Goal: Transaction & Acquisition: Purchase product/service

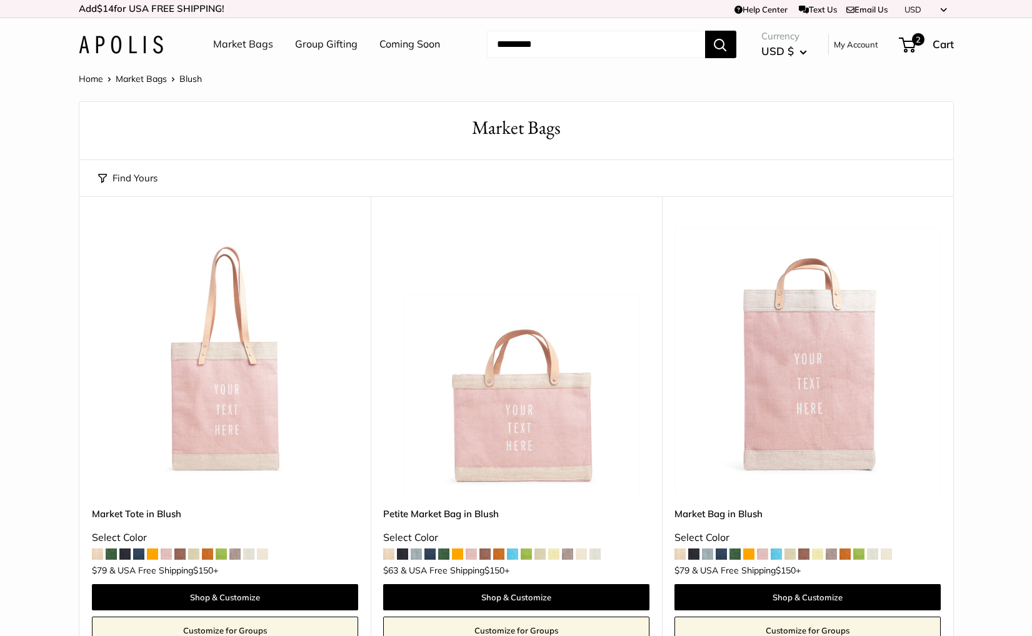
click at [228, 46] on link "Market Bags" at bounding box center [243, 44] width 60 height 19
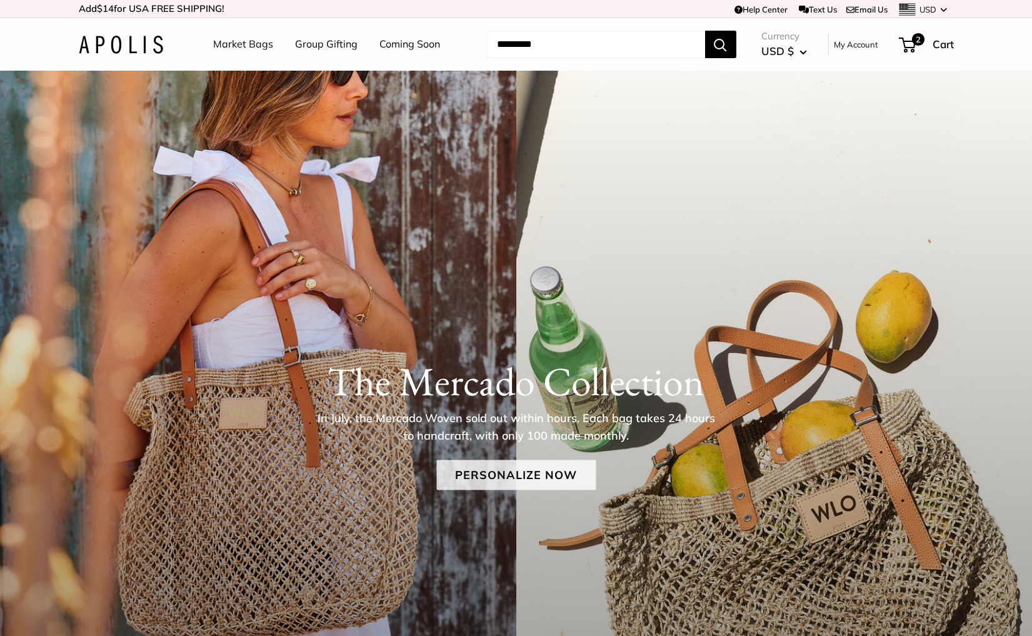
click at [494, 474] on link "Personalize Now" at bounding box center [515, 474] width 159 height 30
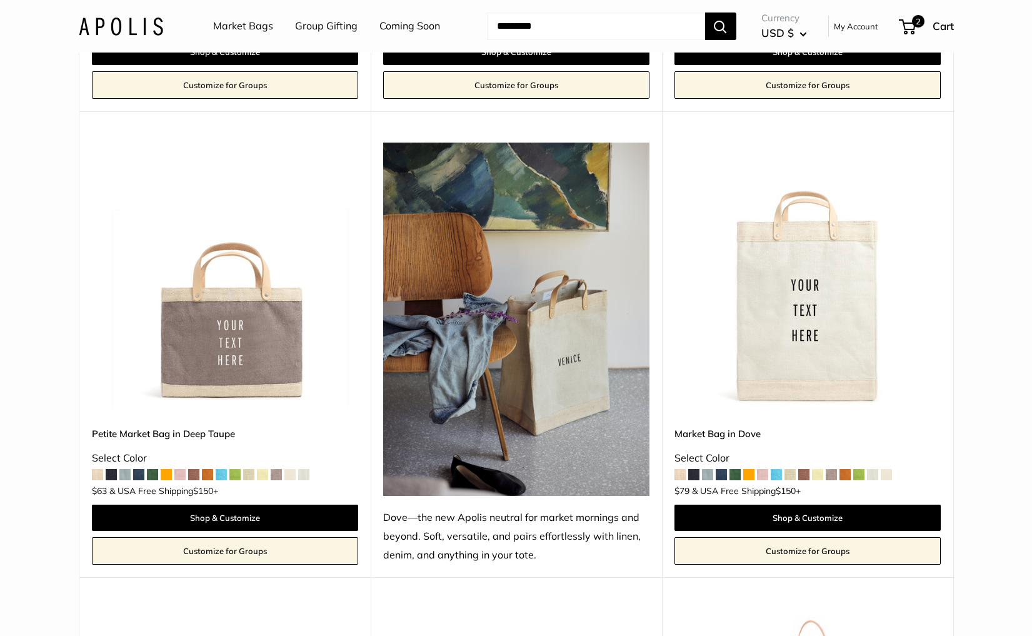
scroll to position [6356, 0]
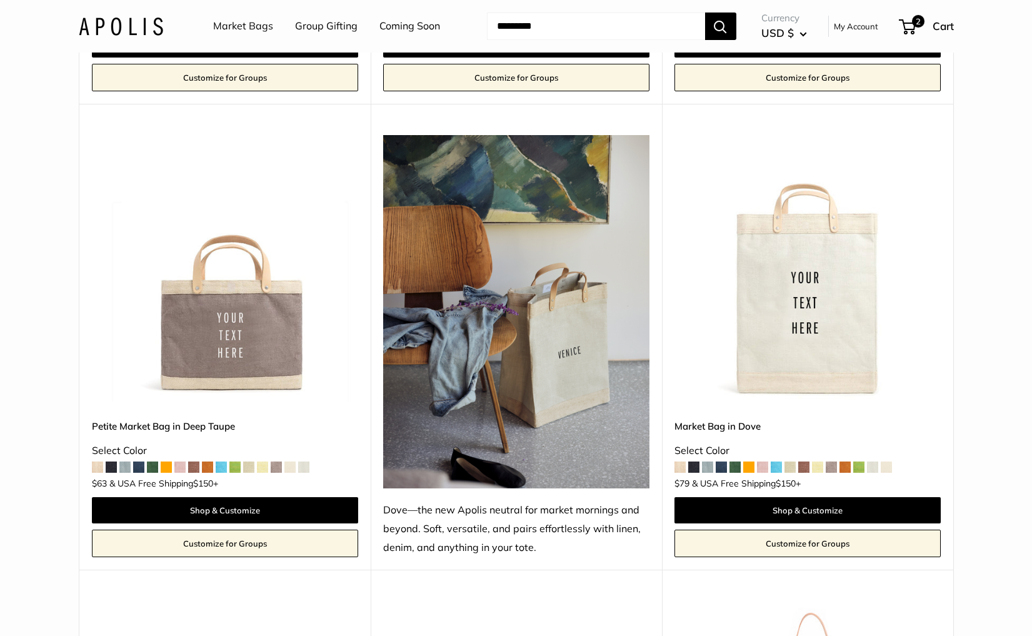
click at [132, 23] on img at bounding box center [121, 26] width 84 height 18
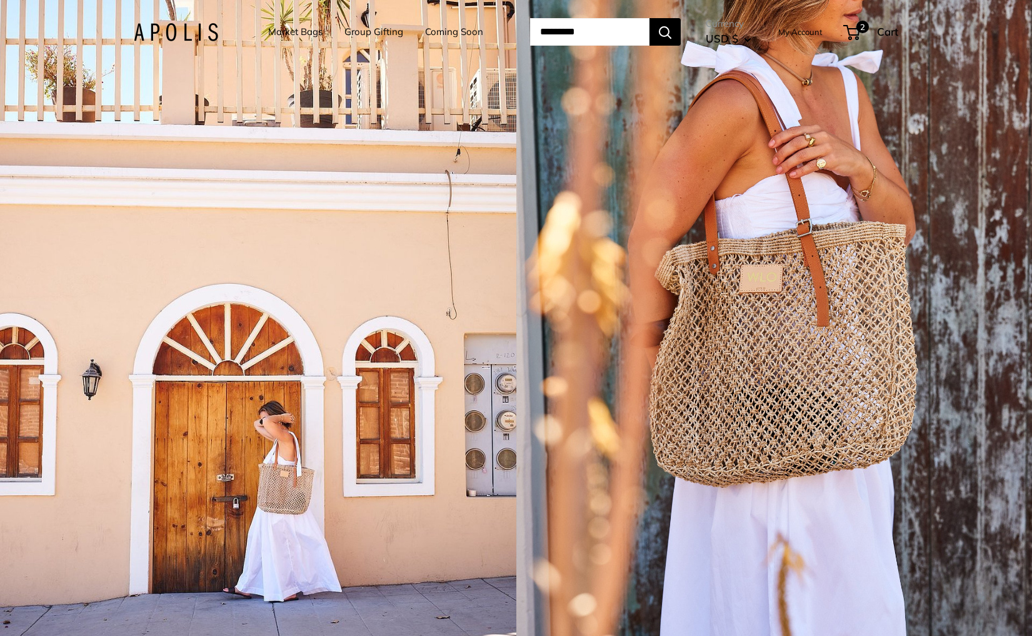
click at [337, 324] on div "1 / 5" at bounding box center [258, 318] width 516 height 636
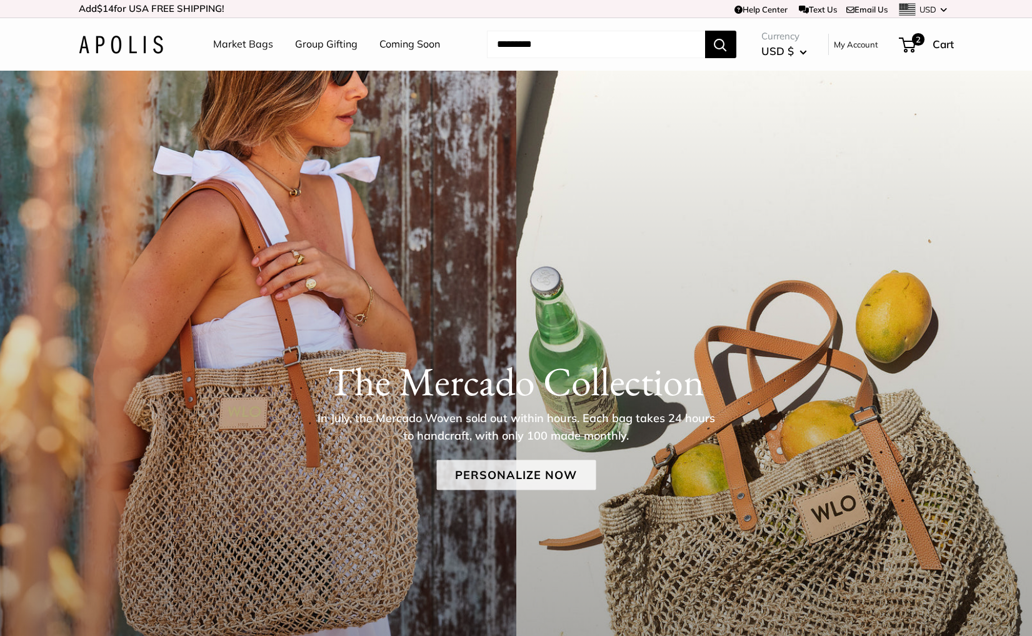
click at [492, 483] on link "Personalize Now" at bounding box center [515, 474] width 159 height 30
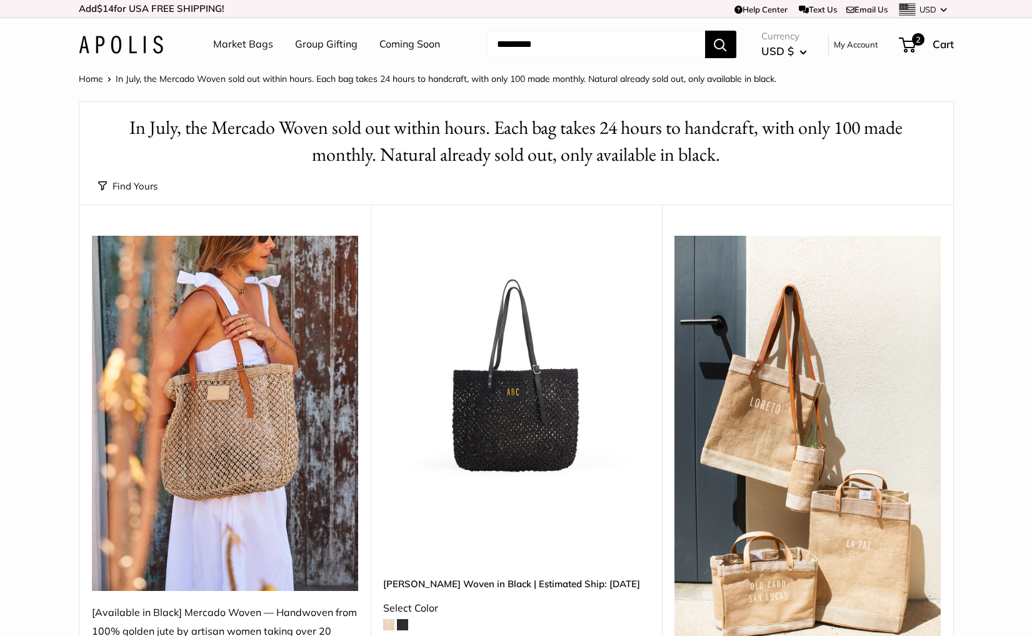
click at [0, 0] on img at bounding box center [0, 0] width 0 height 0
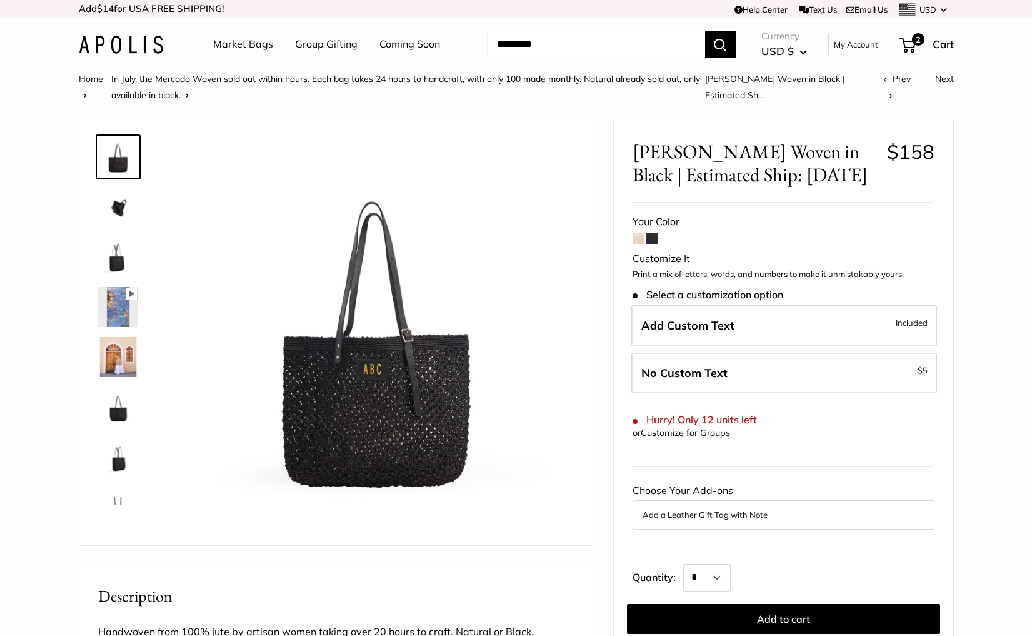
click at [637, 237] on span at bounding box center [637, 237] width 11 height 11
click at [635, 240] on span at bounding box center [637, 237] width 11 height 11
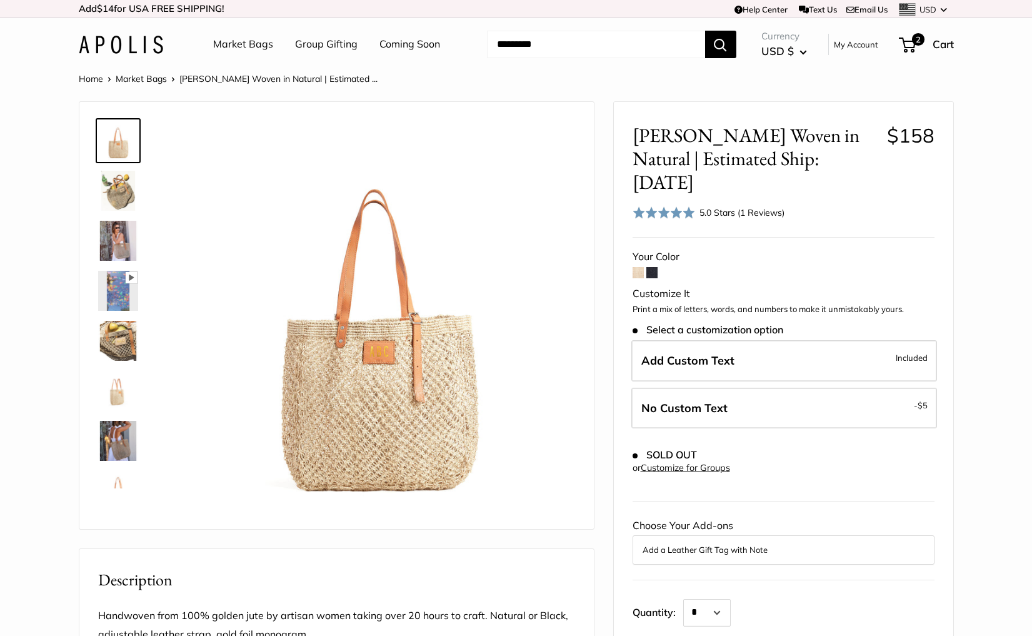
click at [397, 47] on link "Coming Soon" at bounding box center [409, 44] width 61 height 19
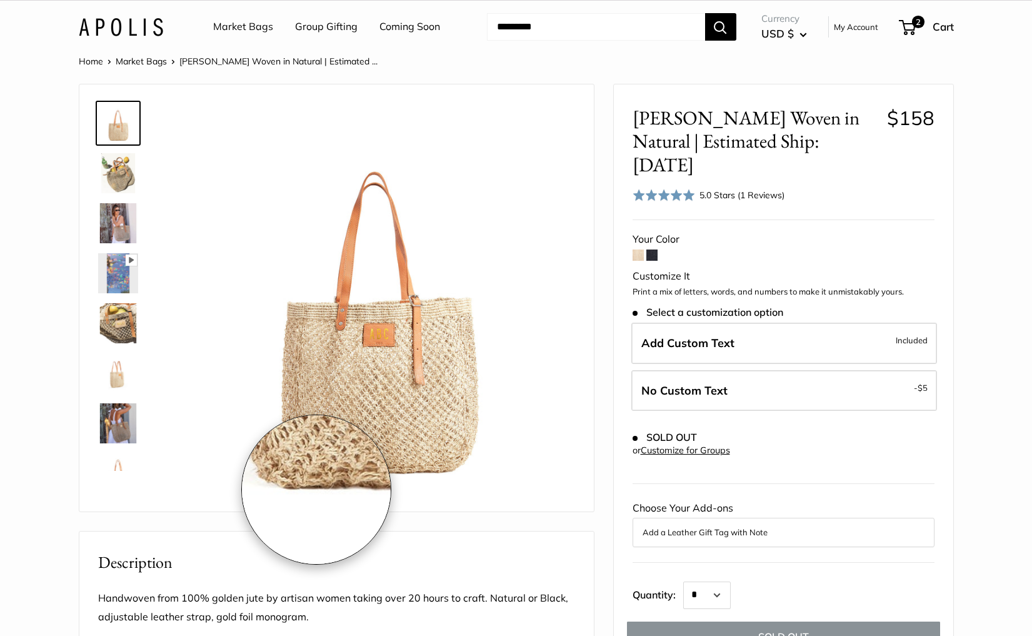
scroll to position [7, 0]
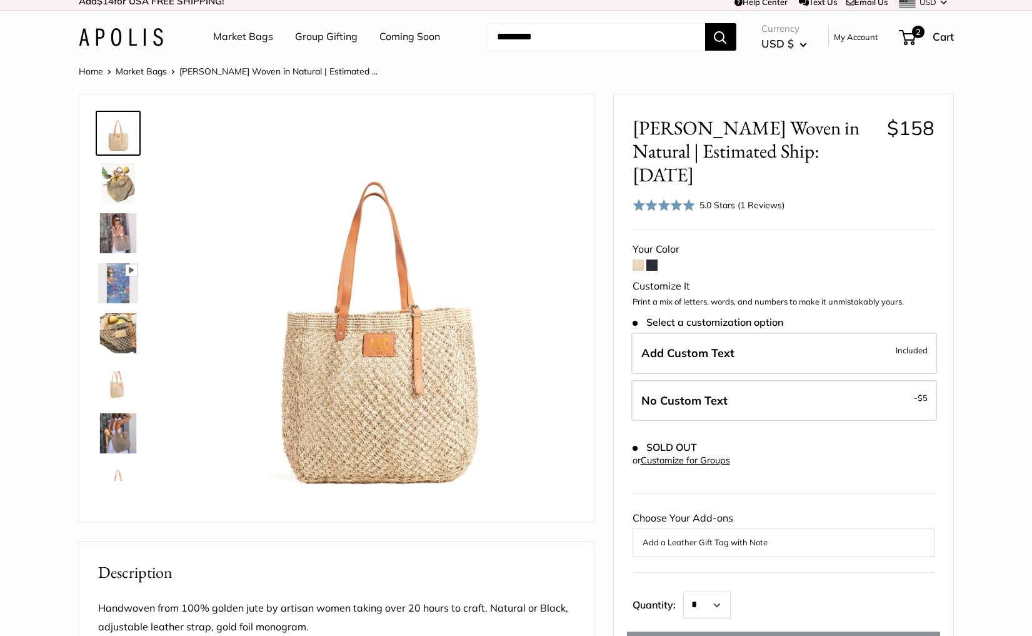
click at [244, 38] on link "Market Bags" at bounding box center [243, 36] width 60 height 19
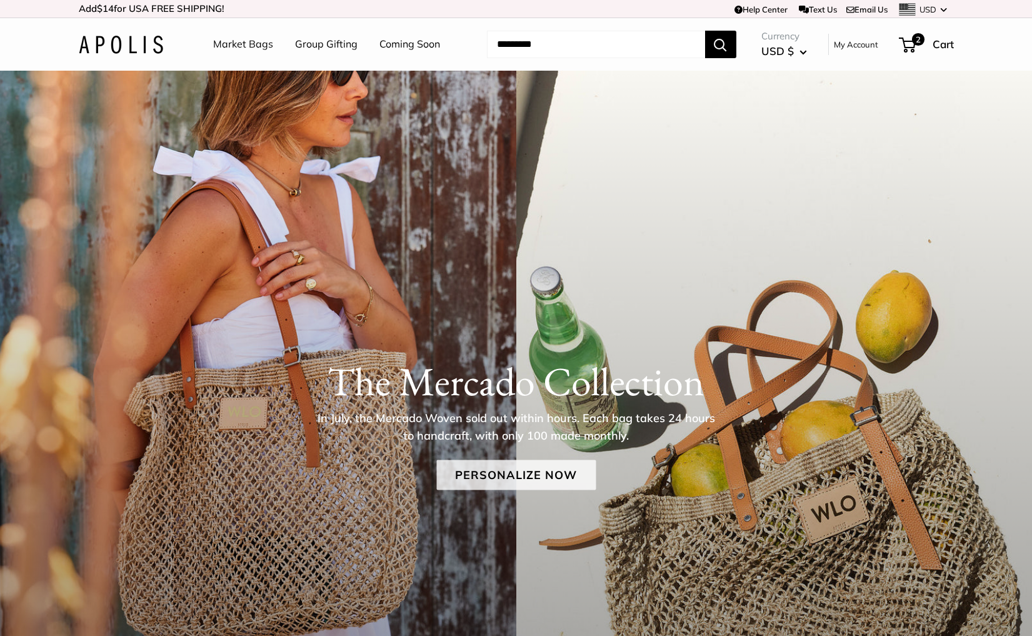
click at [493, 482] on link "Personalize Now" at bounding box center [515, 474] width 159 height 30
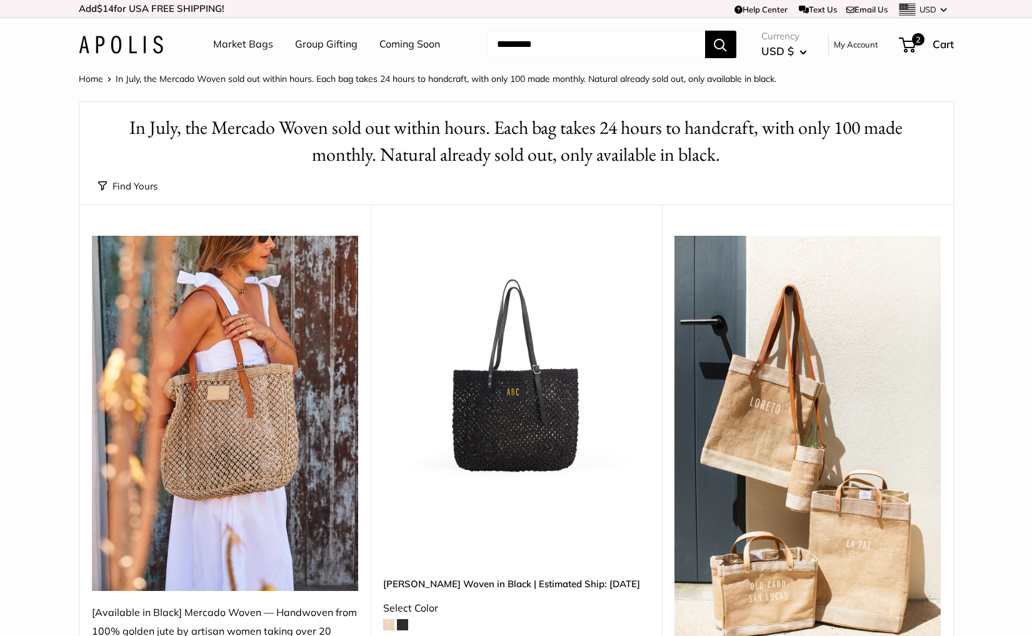
click at [137, 183] on button "Find Yours" at bounding box center [127, 185] width 59 height 17
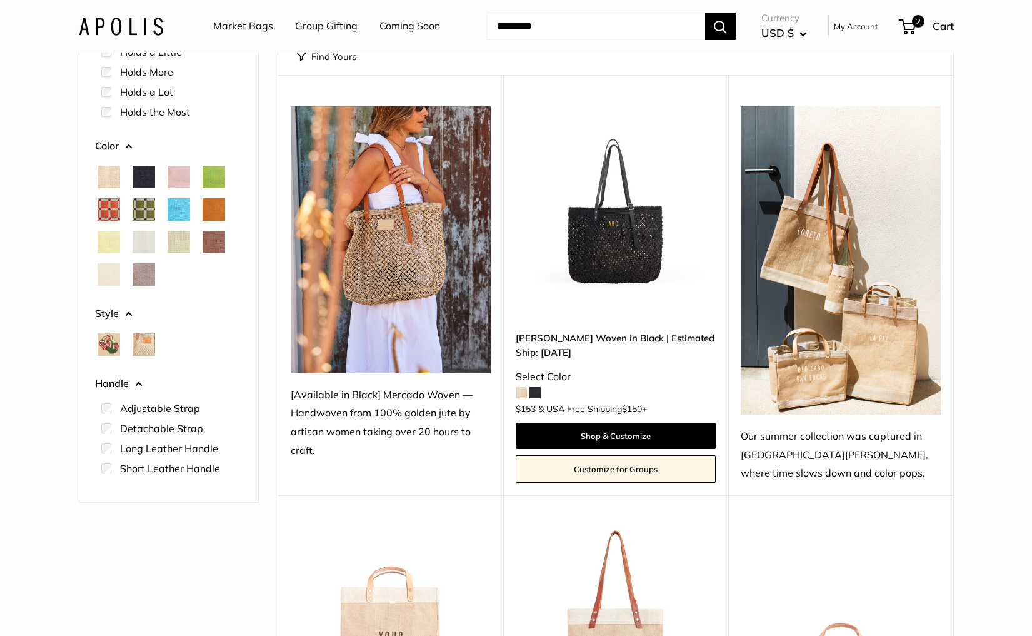
scroll to position [126, 0]
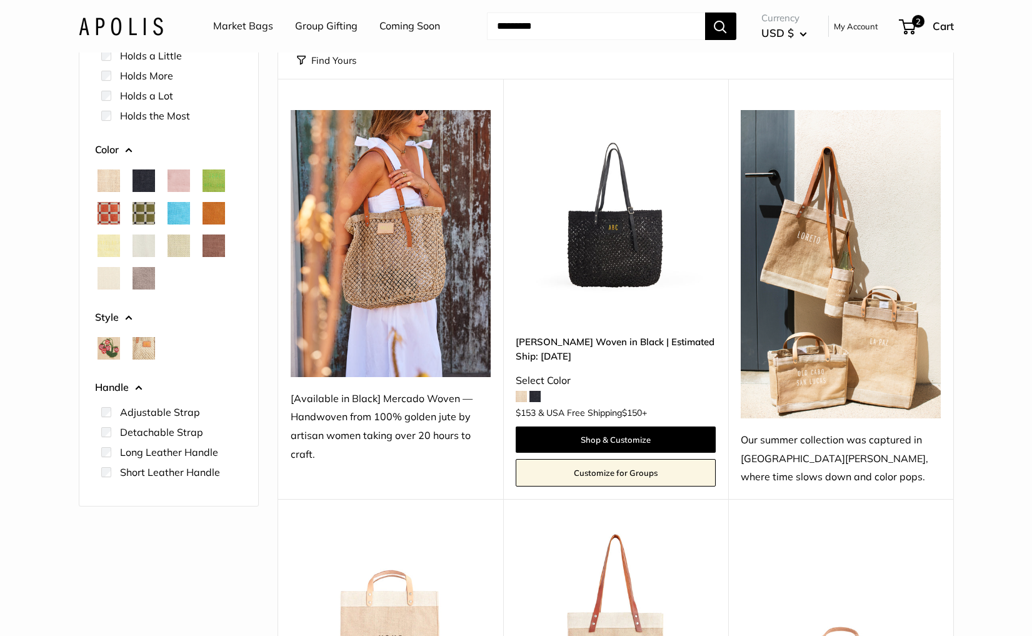
click at [0, 0] on img at bounding box center [0, 0] width 0 height 0
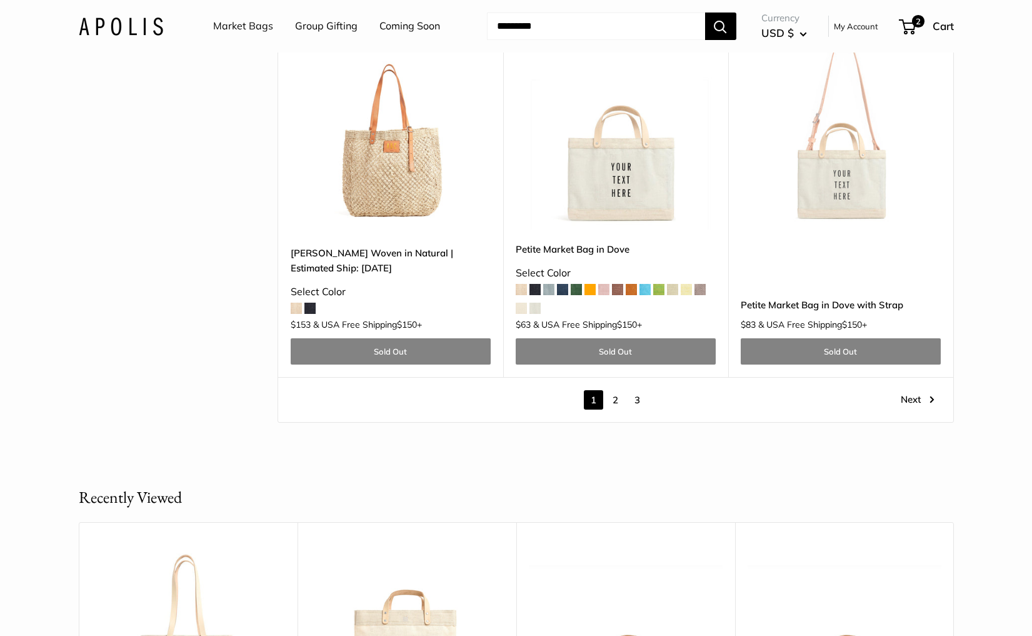
scroll to position [5981, 0]
click at [614, 391] on link "2" at bounding box center [615, 400] width 19 height 19
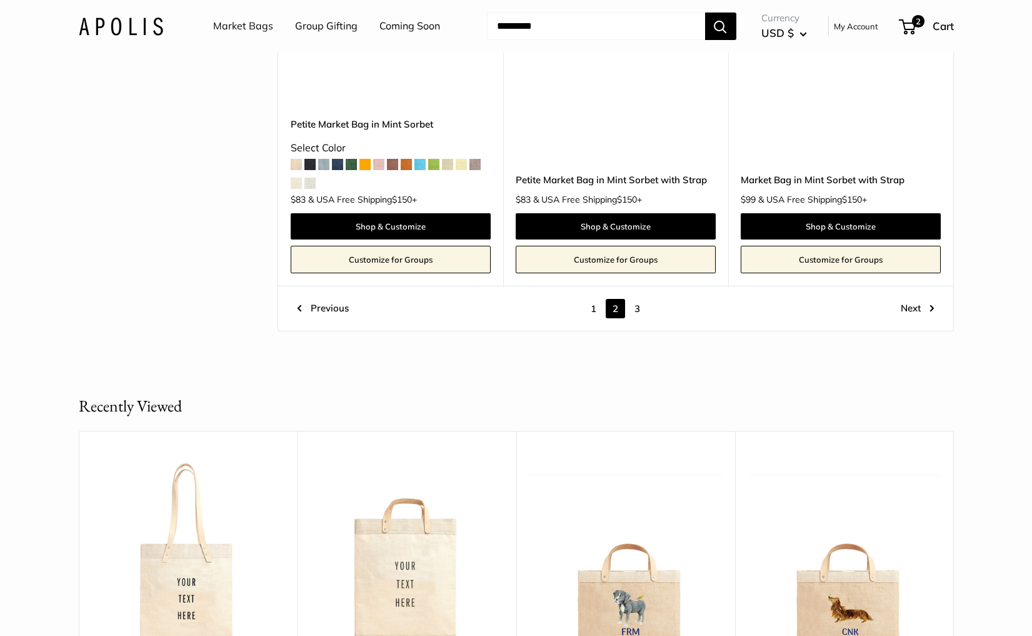
scroll to position [6418, 0]
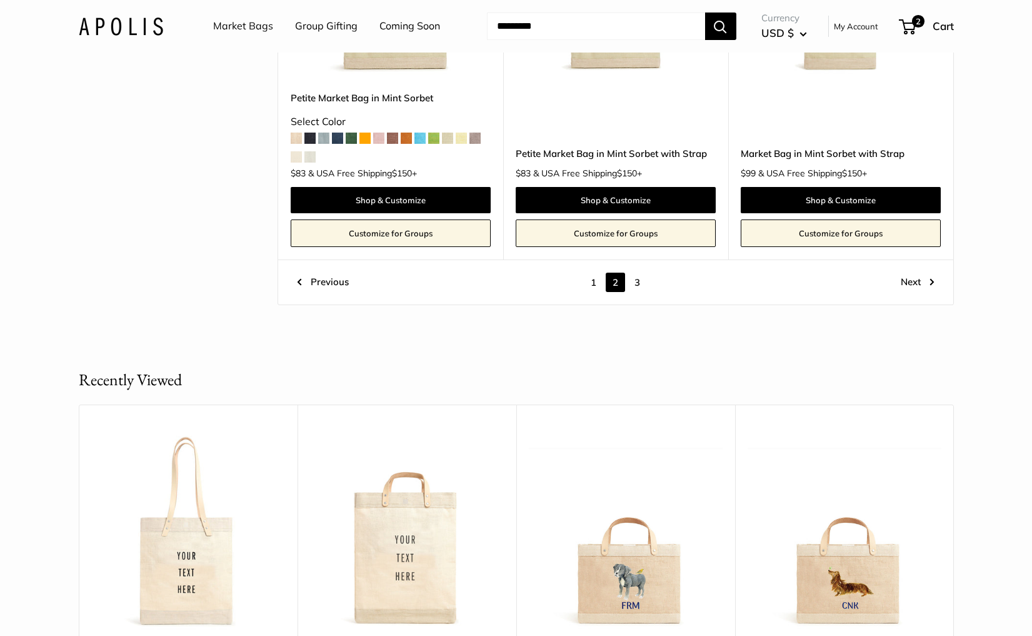
click at [636, 272] on link "3" at bounding box center [636, 281] width 19 height 19
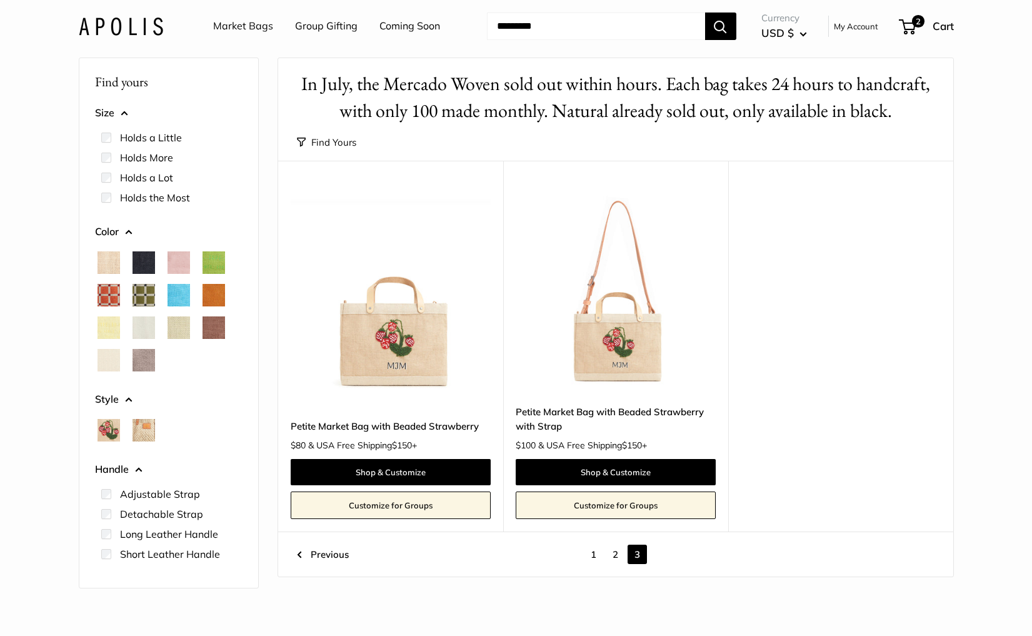
scroll to position [33, 0]
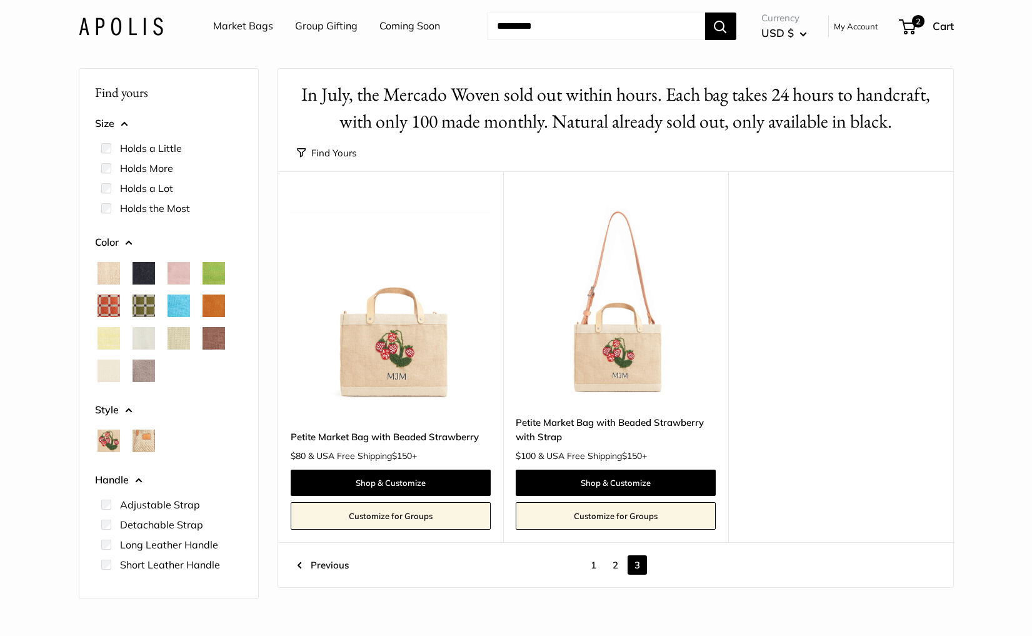
click at [0, 0] on img at bounding box center [0, 0] width 0 height 0
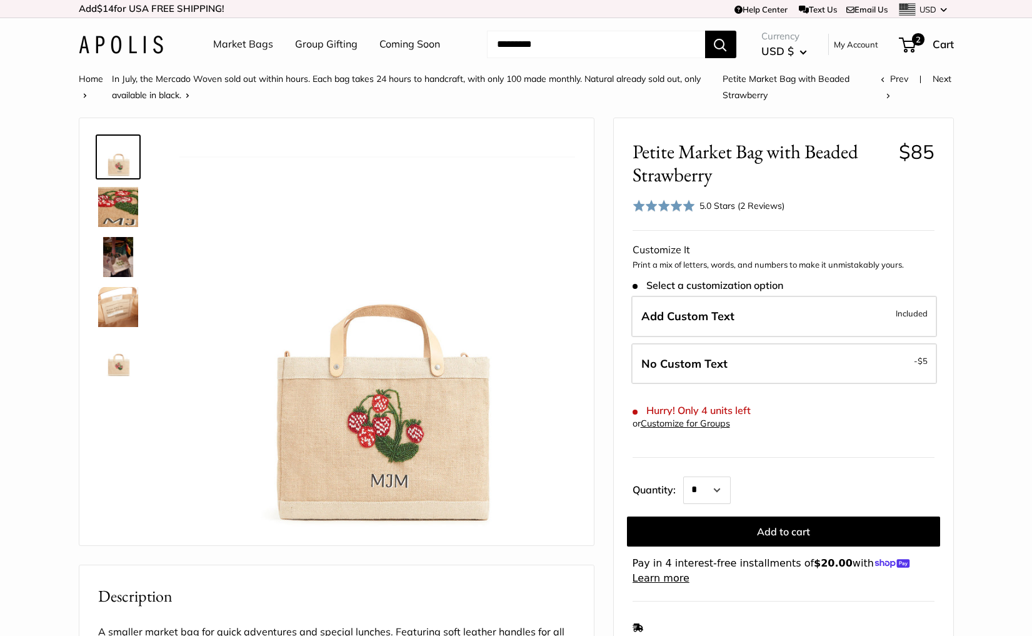
click at [243, 47] on link "Market Bags" at bounding box center [243, 44] width 60 height 19
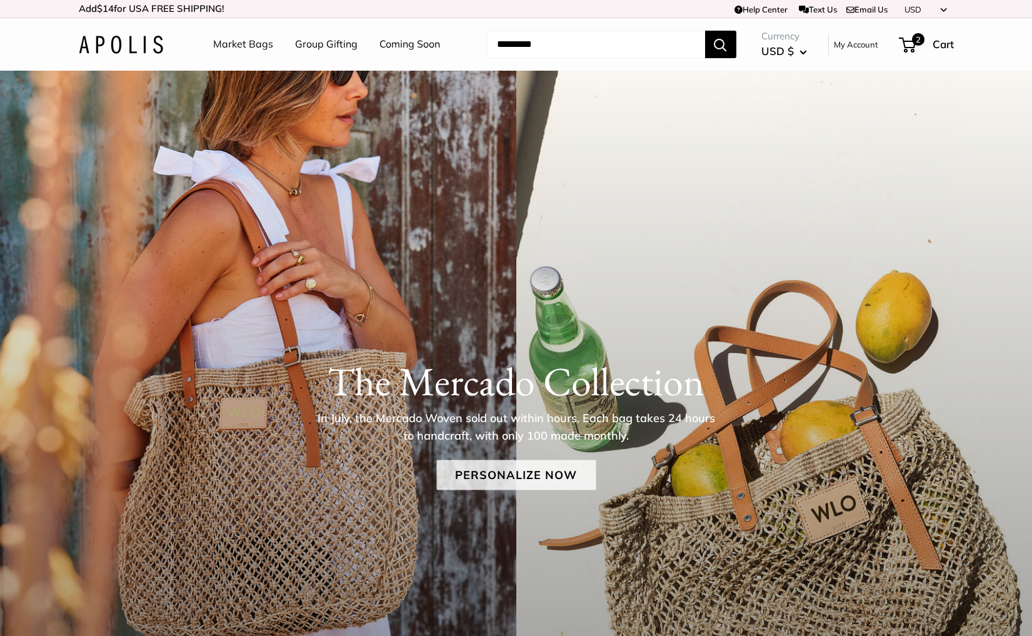
click at [511, 478] on link "Personalize Now" at bounding box center [515, 474] width 159 height 30
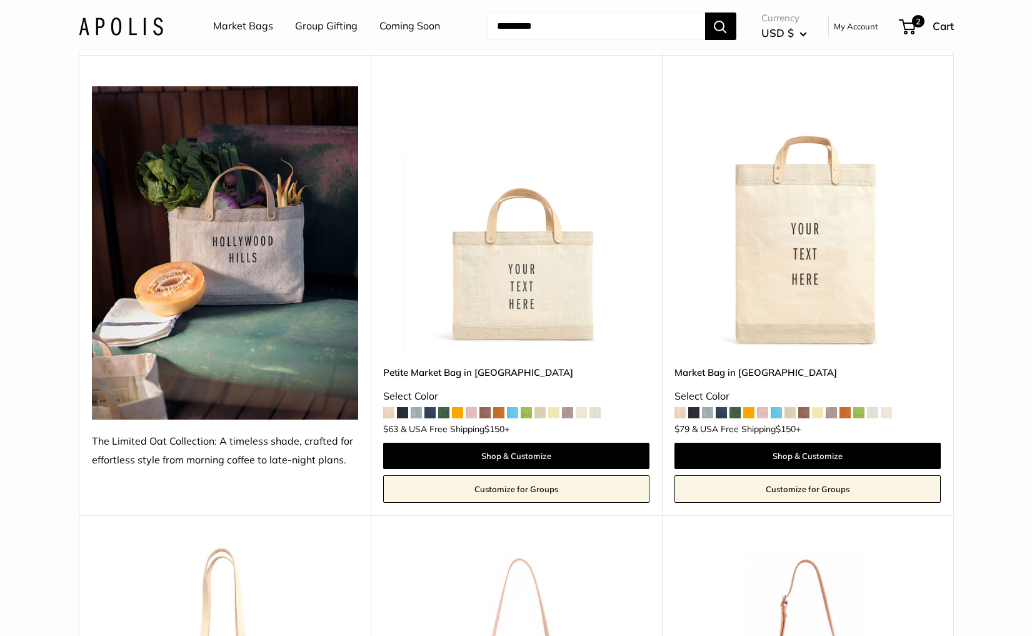
scroll to position [3714, 0]
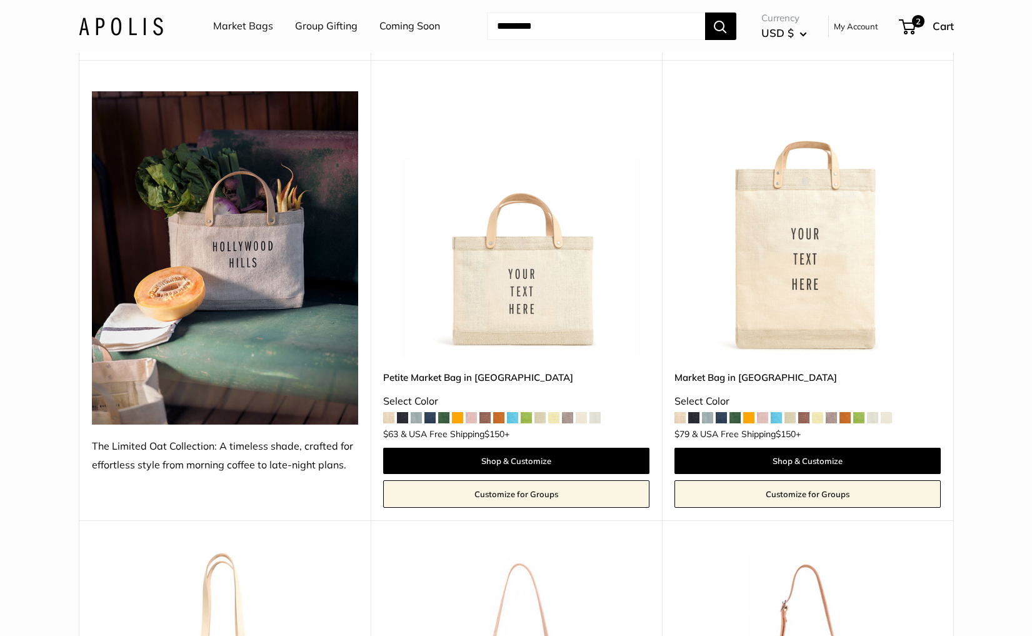
click at [144, 27] on img at bounding box center [121, 26] width 84 height 18
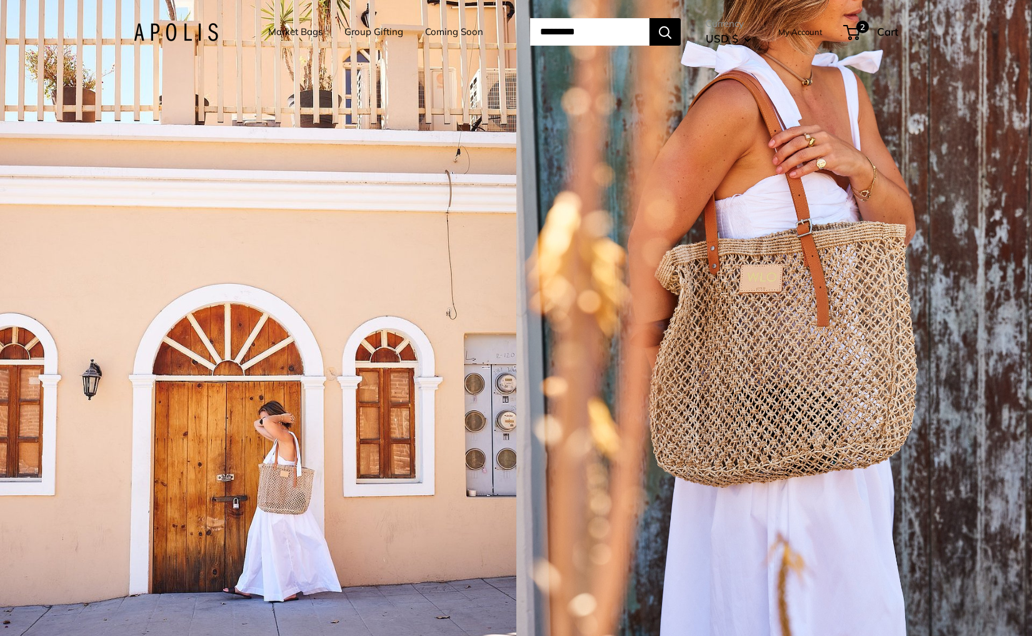
click at [376, 314] on div "1 / 5" at bounding box center [258, 318] width 516 height 636
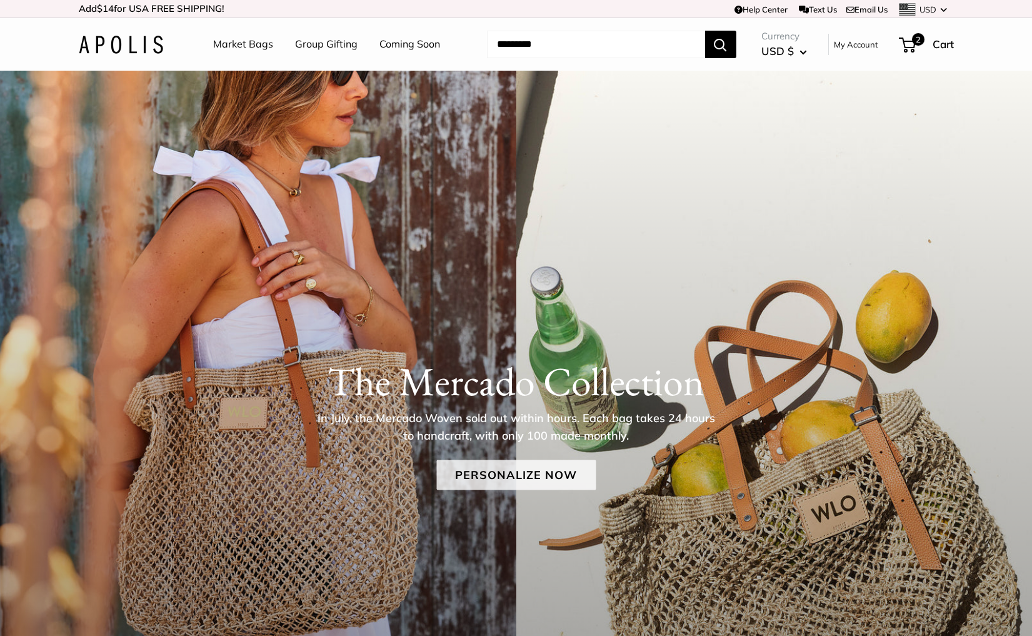
click at [477, 467] on link "Personalize Now" at bounding box center [515, 474] width 159 height 30
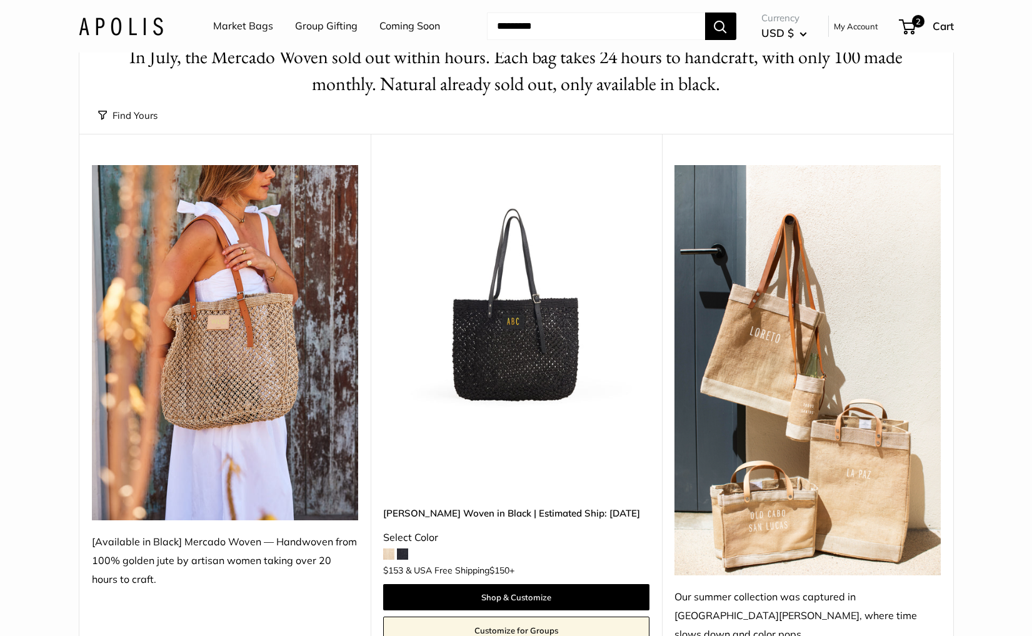
scroll to position [87, 0]
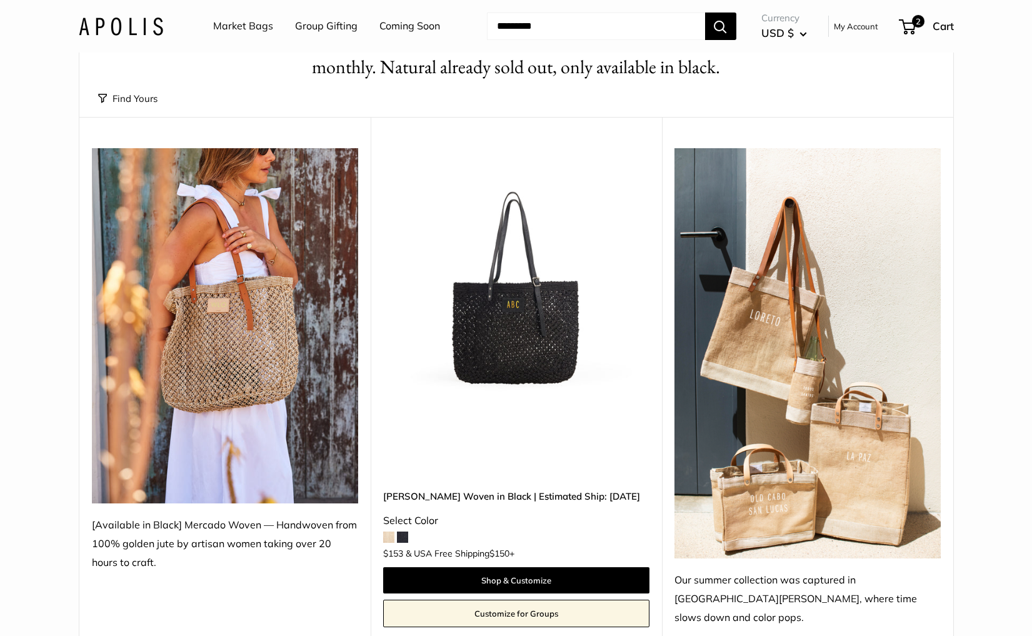
click at [0, 0] on img at bounding box center [0, 0] width 0 height 0
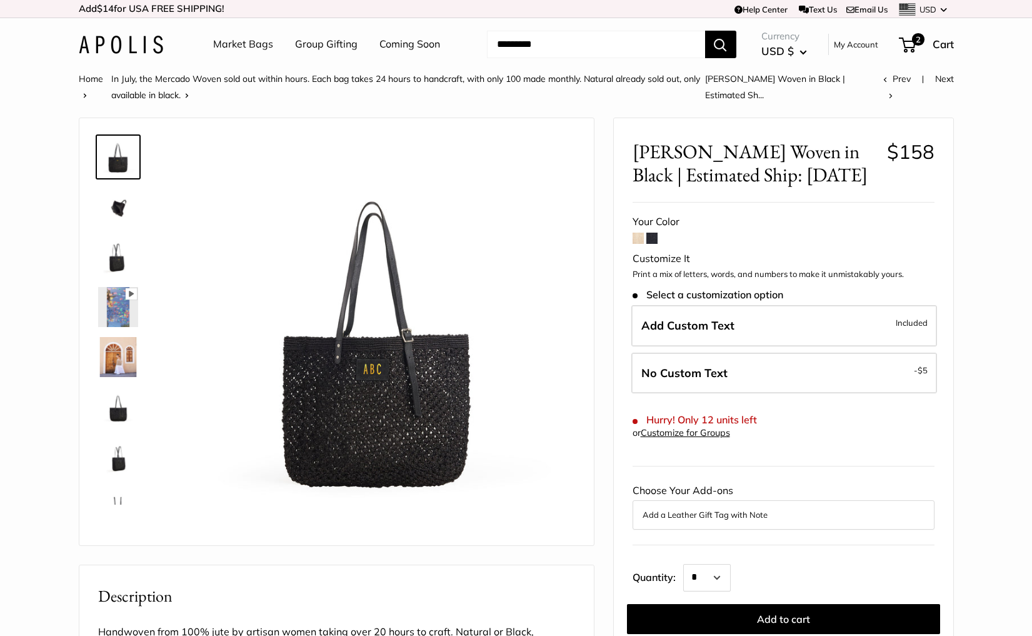
click at [638, 236] on span at bounding box center [637, 237] width 11 height 11
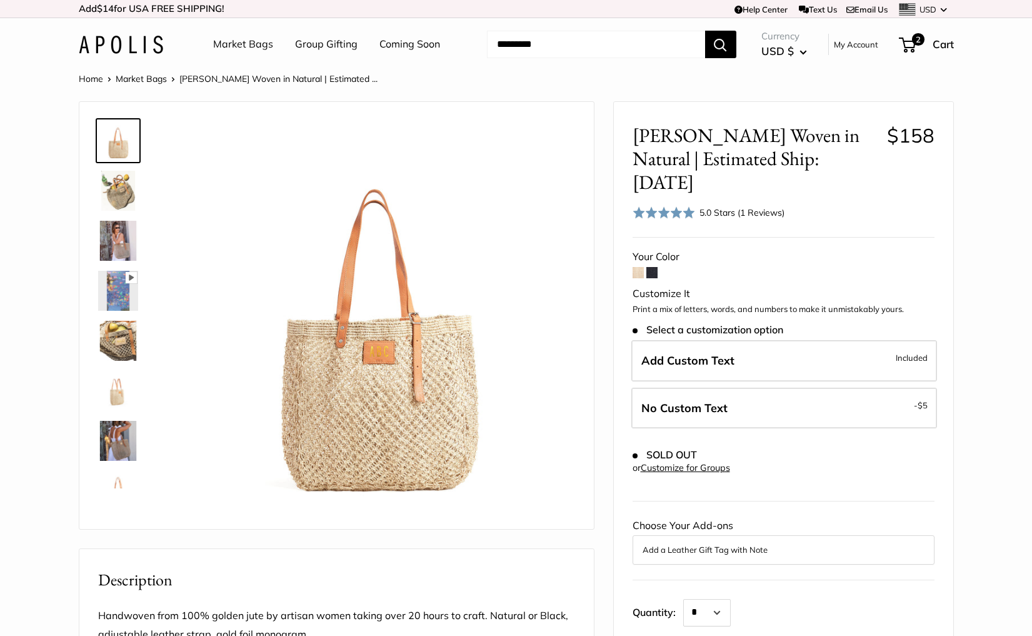
click at [233, 42] on link "Market Bags" at bounding box center [243, 44] width 60 height 19
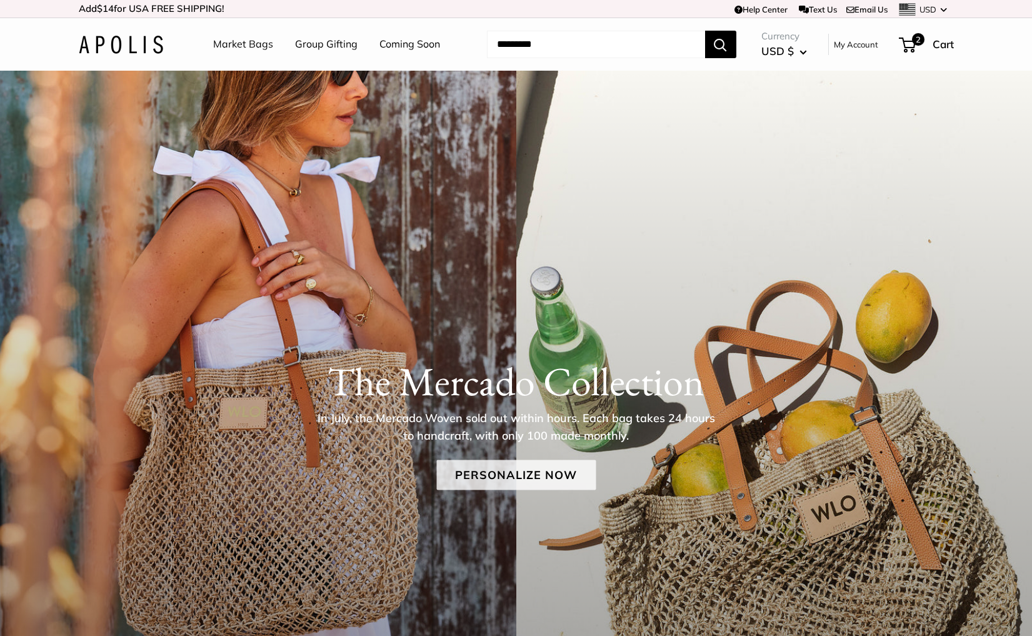
click at [514, 479] on link "Personalize Now" at bounding box center [515, 474] width 159 height 30
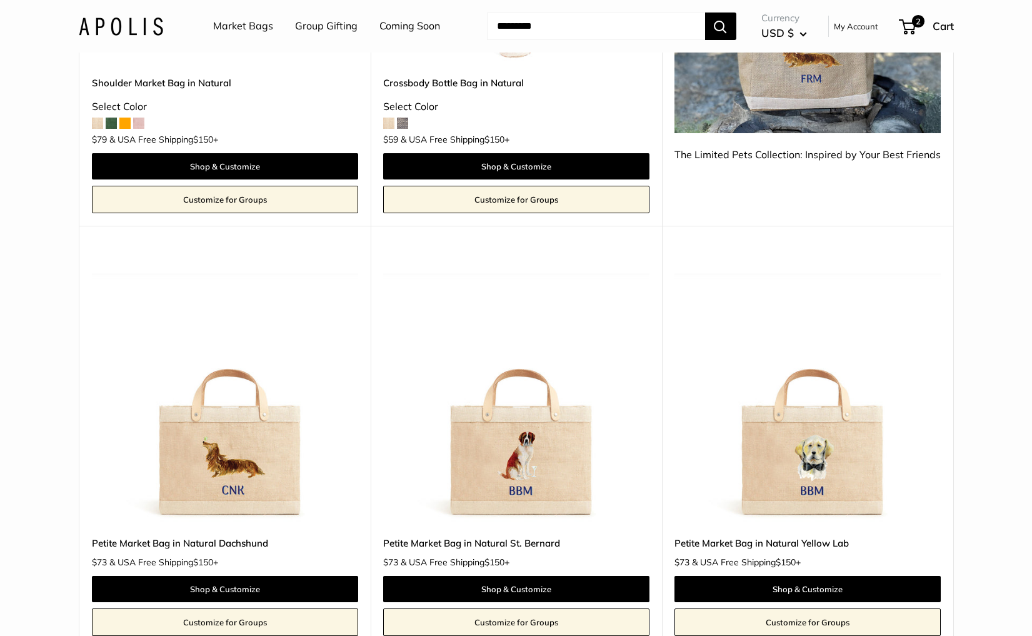
scroll to position [1423, 0]
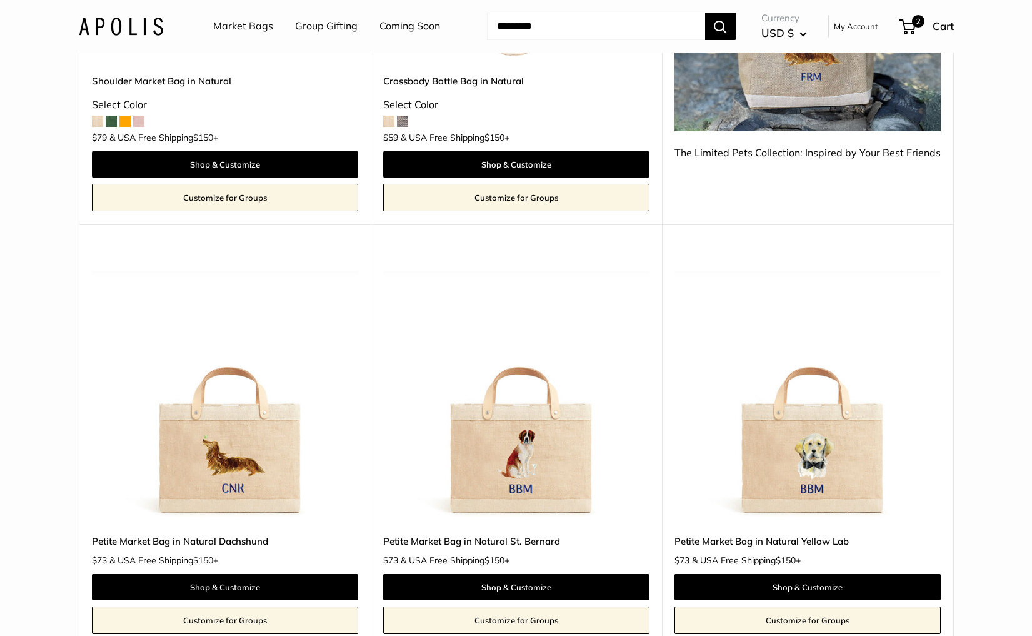
click at [0, 0] on img at bounding box center [0, 0] width 0 height 0
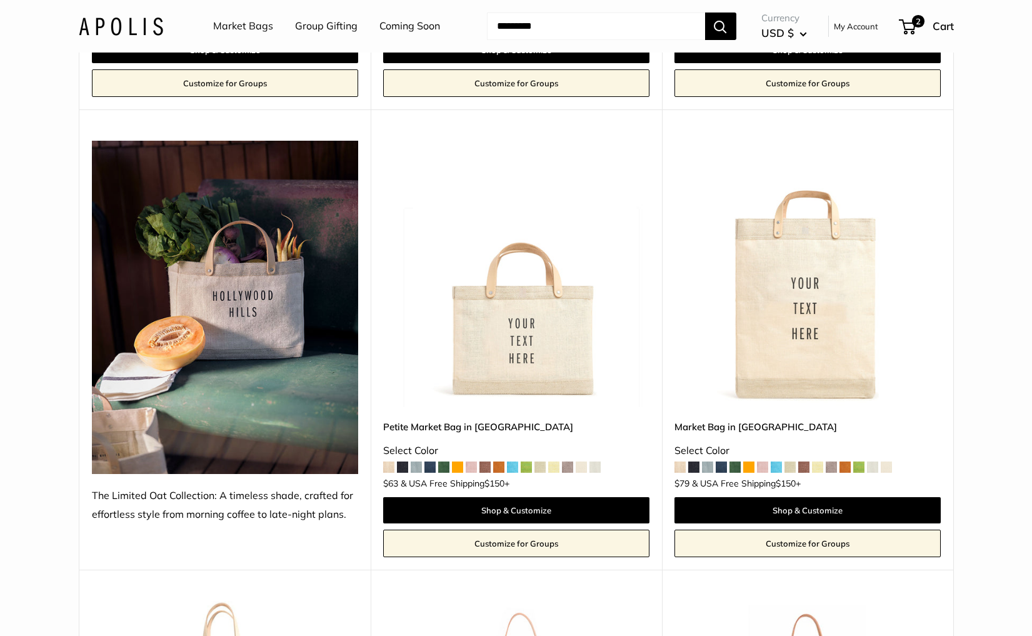
scroll to position [3669, 0]
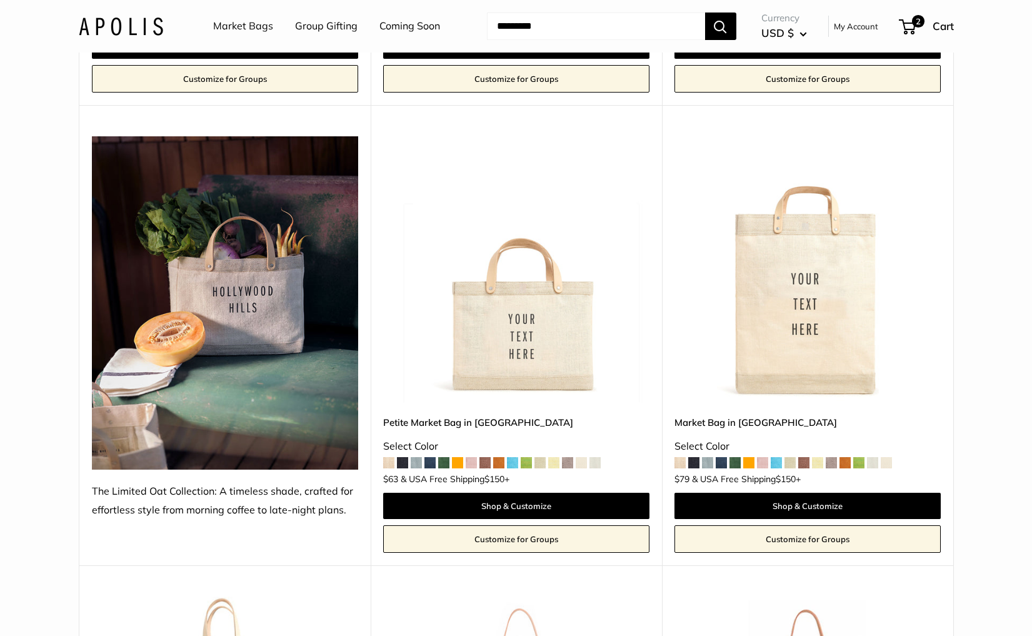
click at [0, 0] on img at bounding box center [0, 0] width 0 height 0
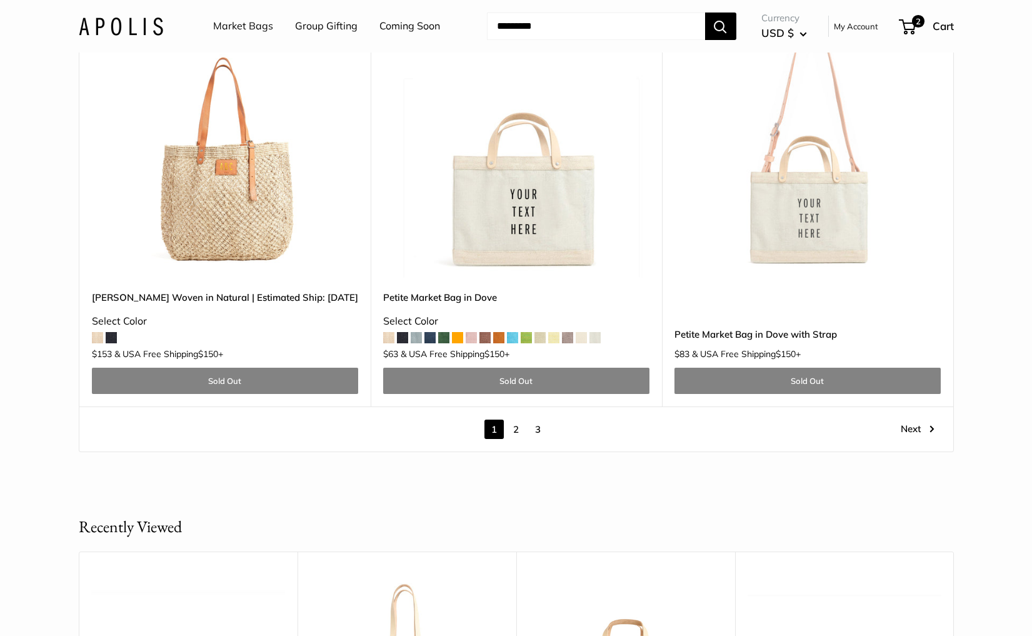
scroll to position [6980, 0]
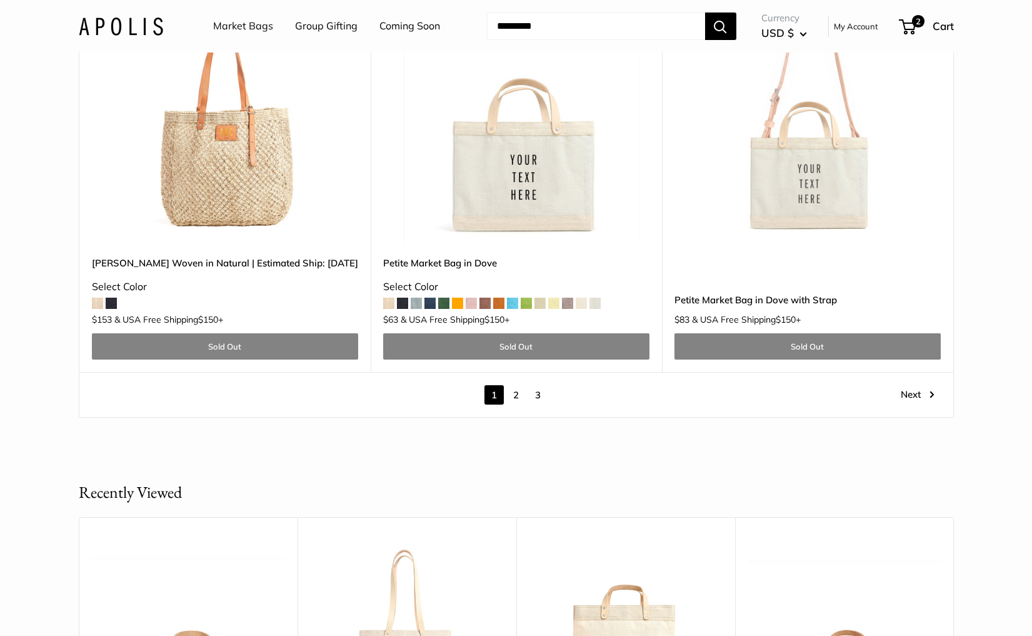
click at [512, 385] on link "2" at bounding box center [515, 394] width 19 height 19
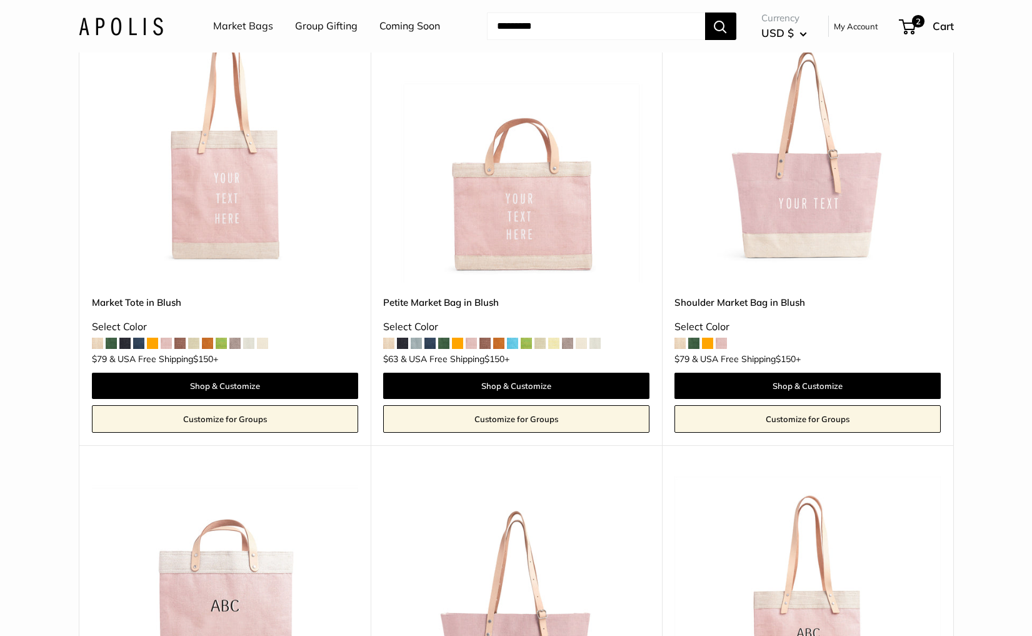
scroll to position [1612, 0]
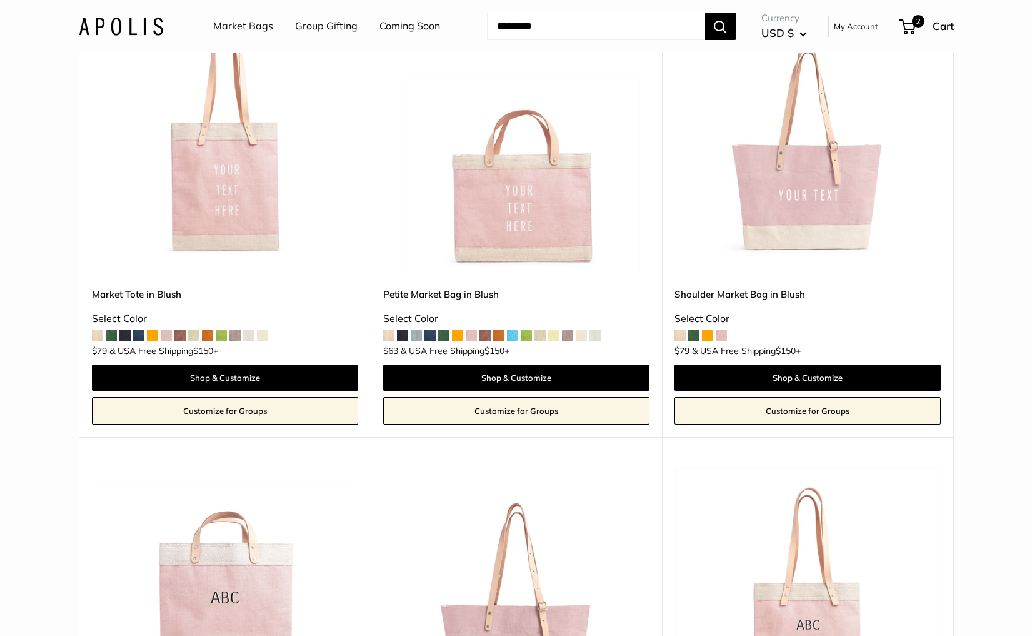
click at [0, 0] on img at bounding box center [0, 0] width 0 height 0
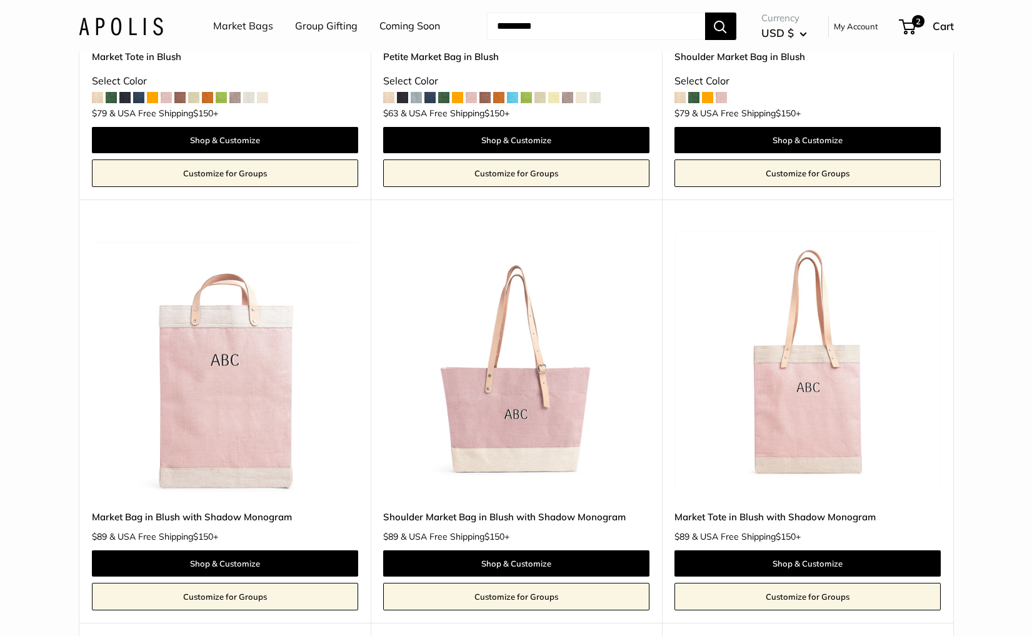
scroll to position [1862, 0]
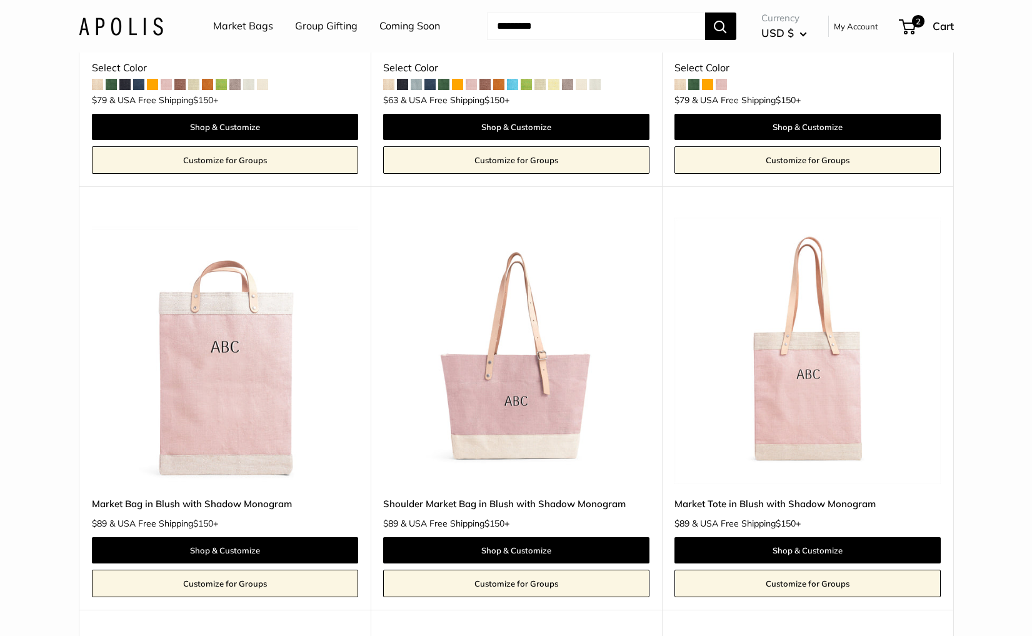
click at [0, 0] on img at bounding box center [0, 0] width 0 height 0
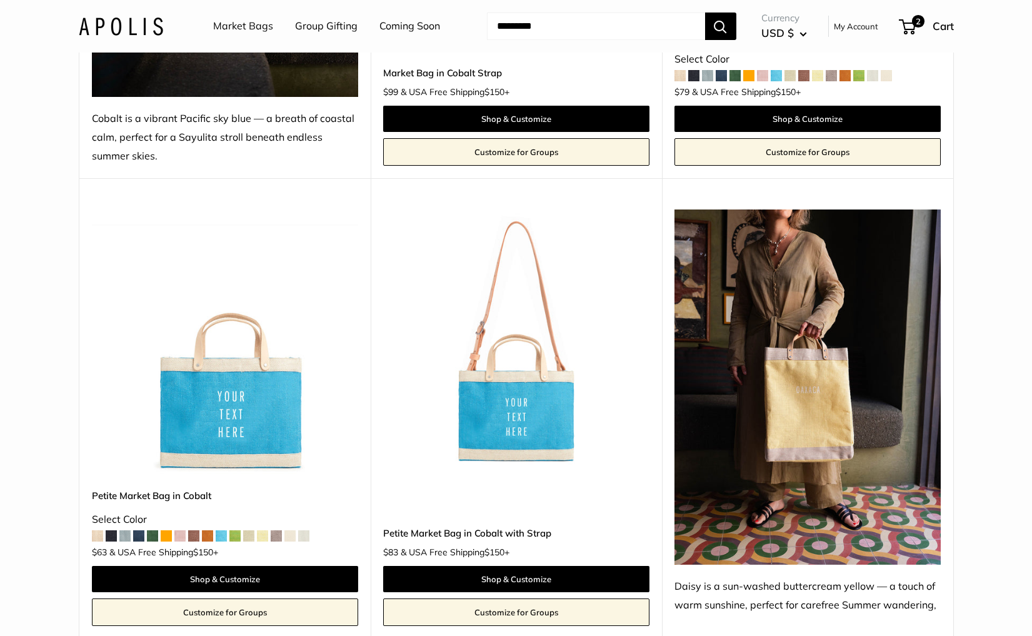
scroll to position [3744, 0]
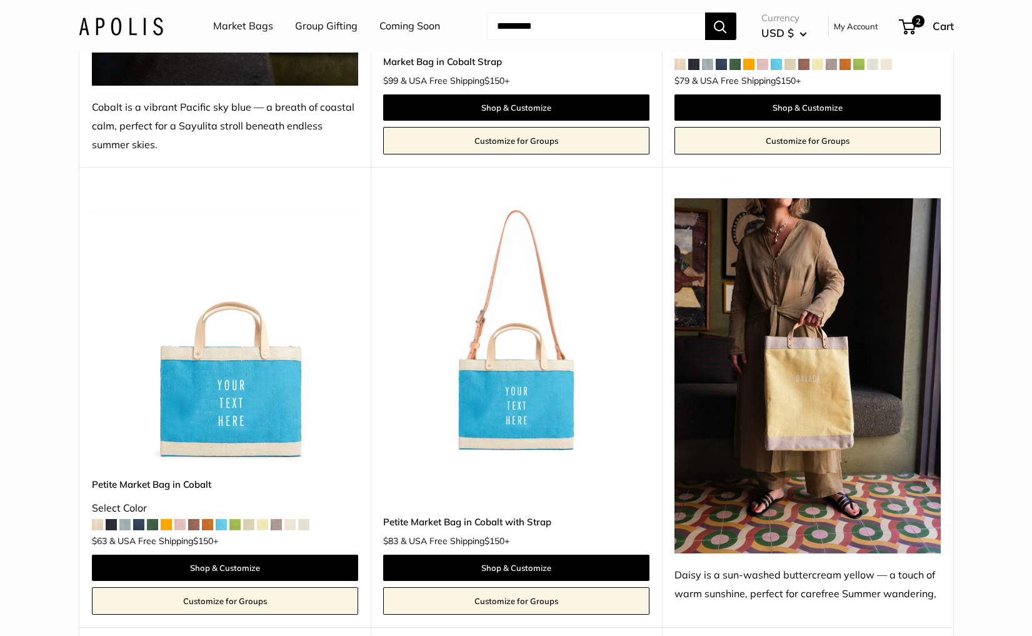
click at [0, 0] on img at bounding box center [0, 0] width 0 height 0
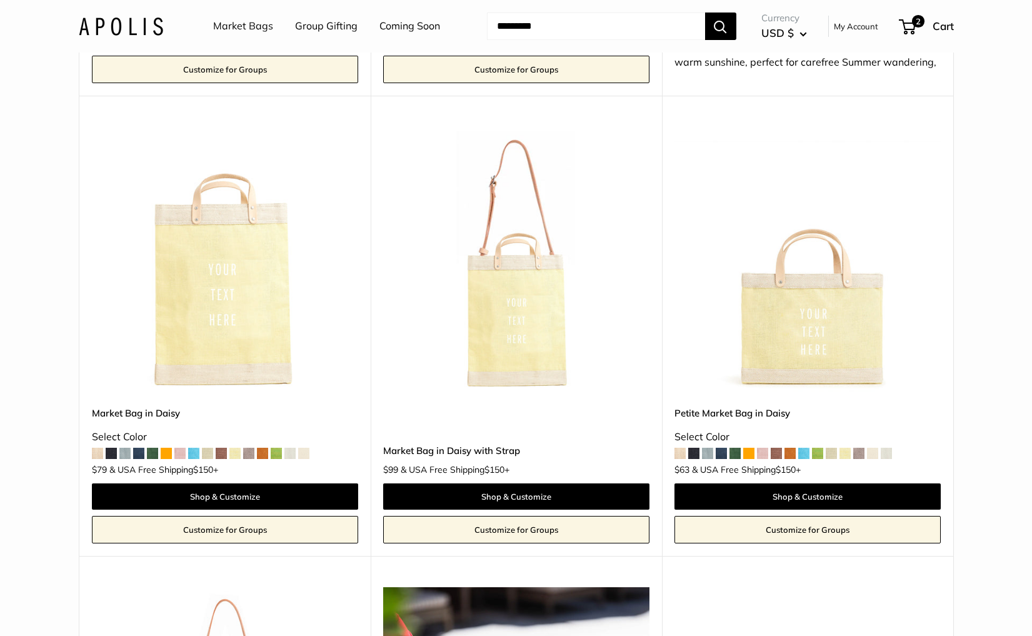
scroll to position [4278, 0]
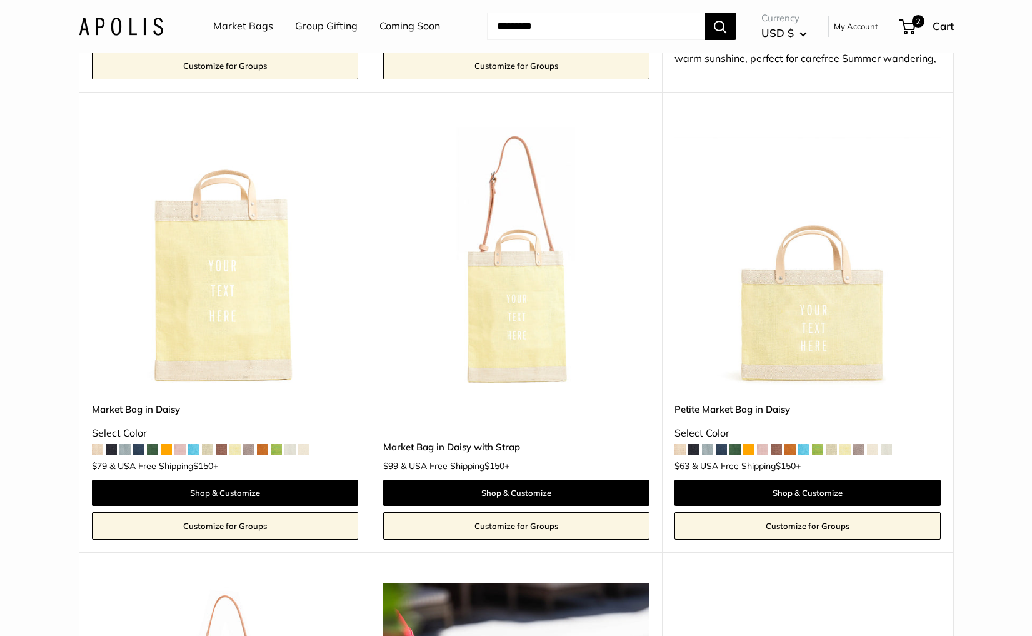
click at [0, 0] on img at bounding box center [0, 0] width 0 height 0
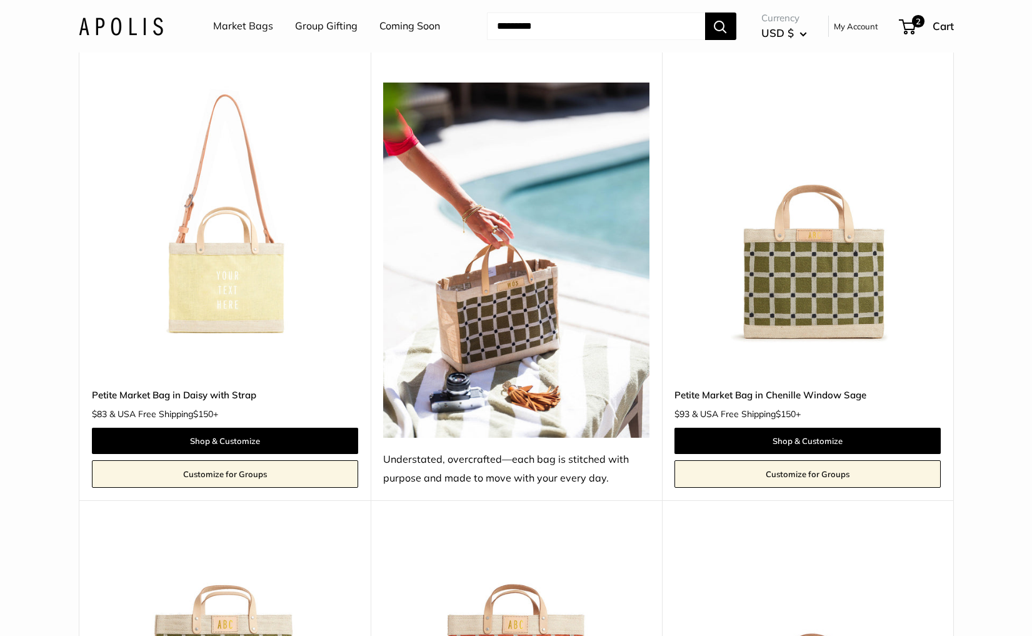
scroll to position [4801, 0]
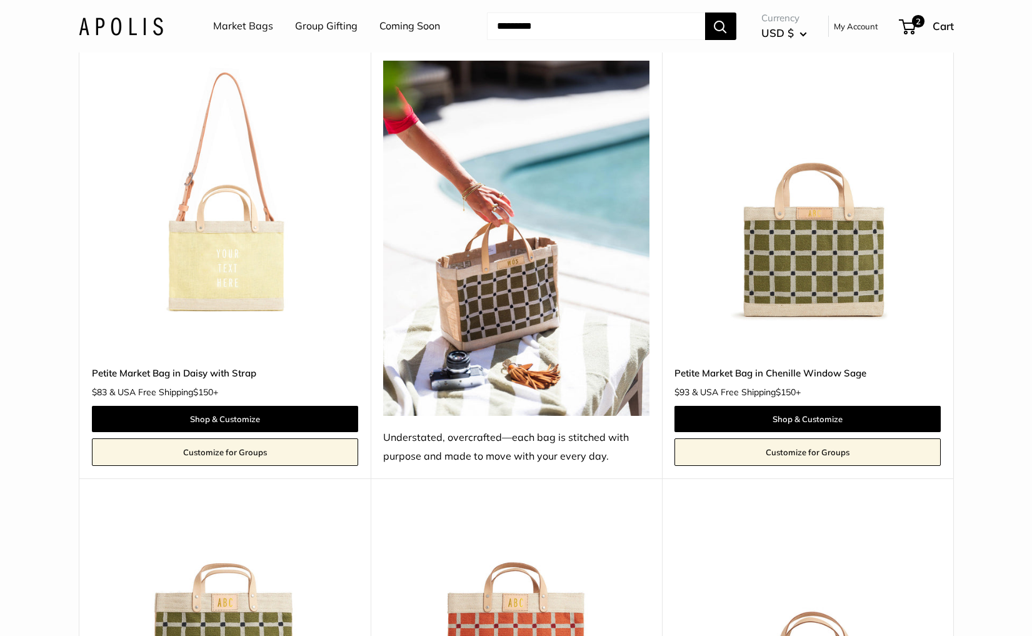
click at [0, 0] on img at bounding box center [0, 0] width 0 height 0
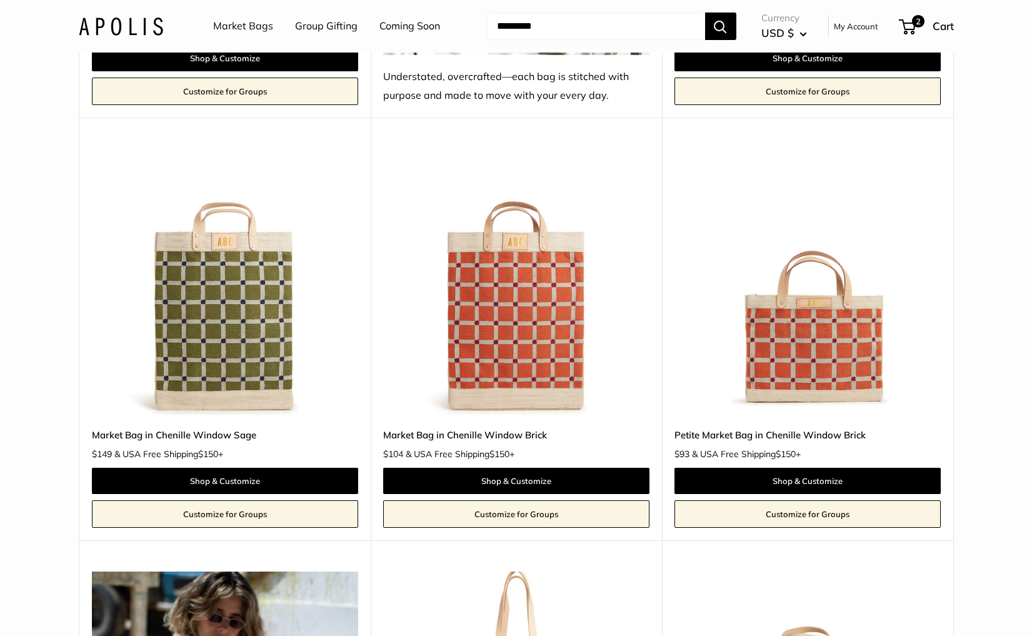
scroll to position [5167, 0]
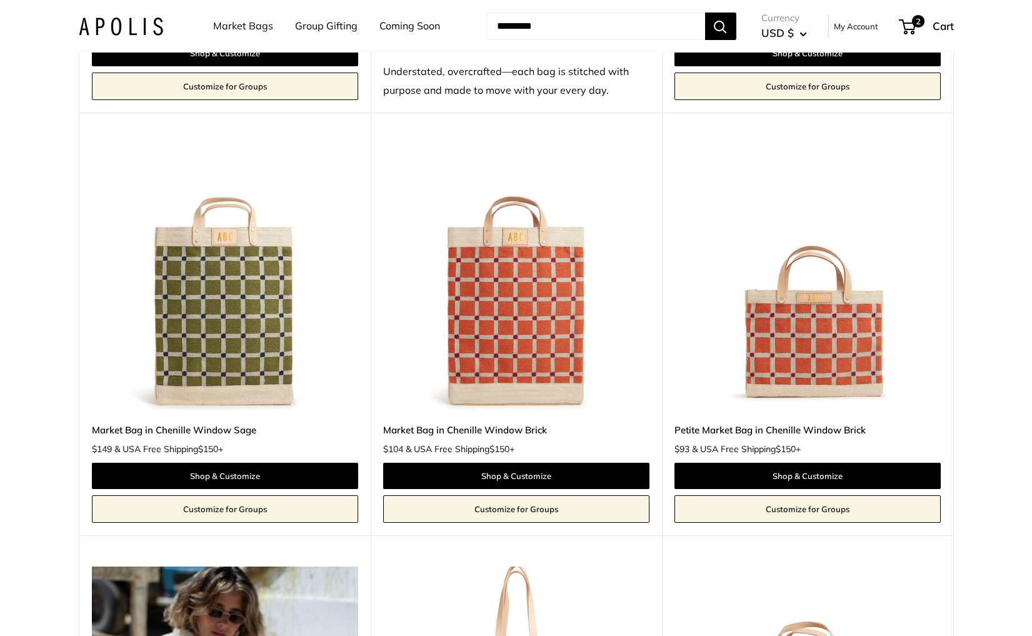
click at [0, 0] on img at bounding box center [0, 0] width 0 height 0
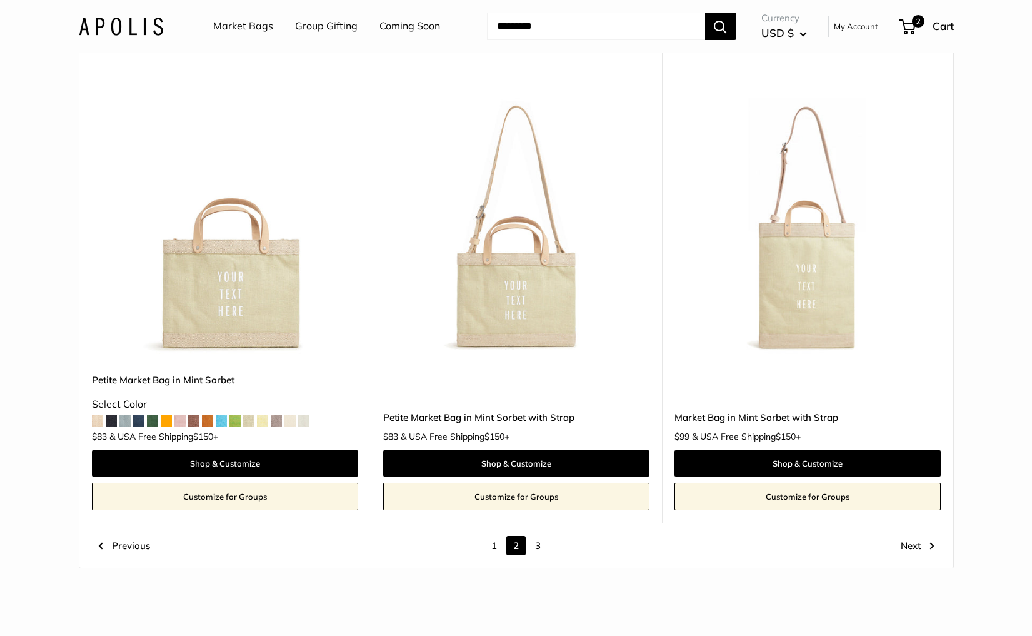
scroll to position [7080, 0]
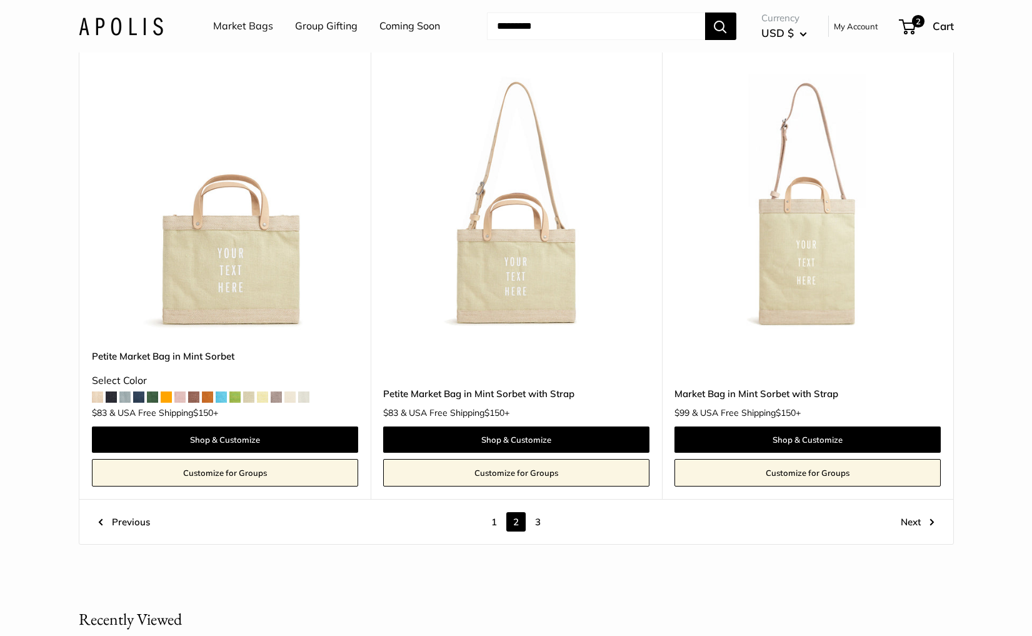
click at [0, 0] on img at bounding box center [0, 0] width 0 height 0
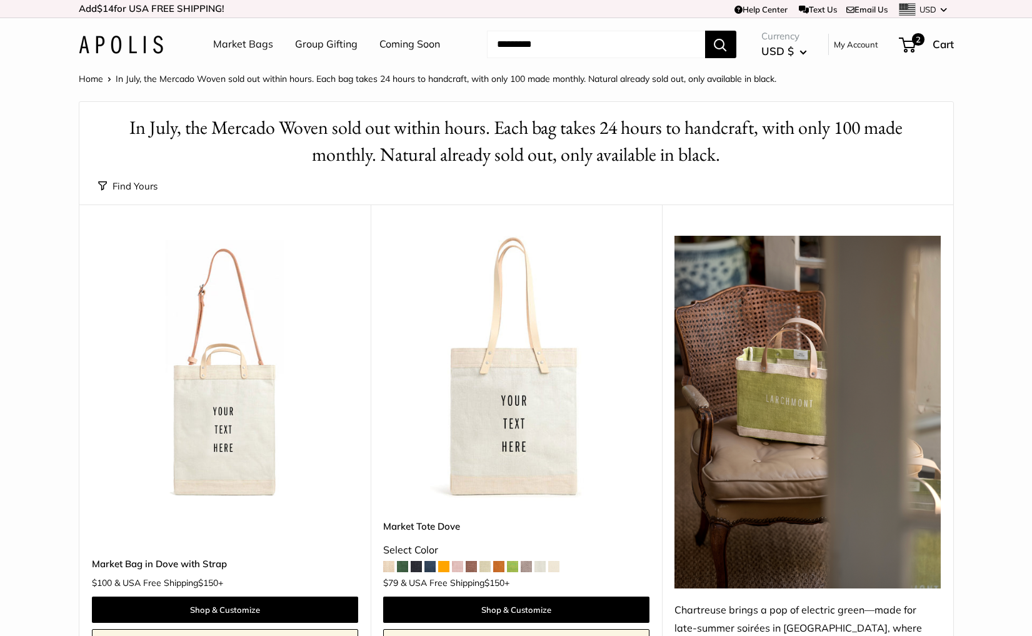
scroll to position [58, 0]
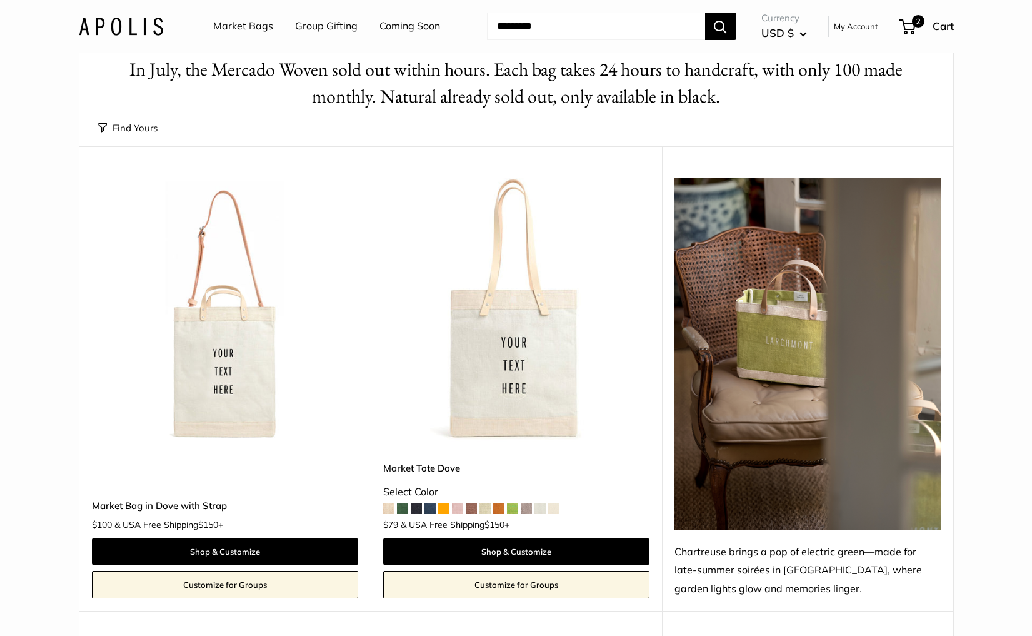
click at [0, 0] on img at bounding box center [0, 0] width 0 height 0
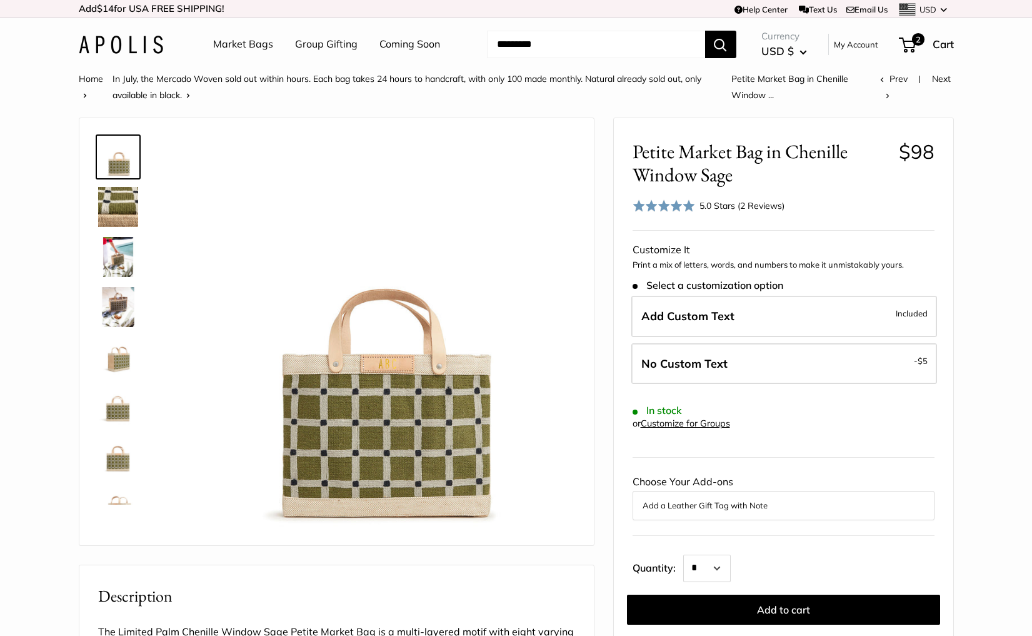
click at [669, 206] on span at bounding box center [663, 205] width 62 height 12
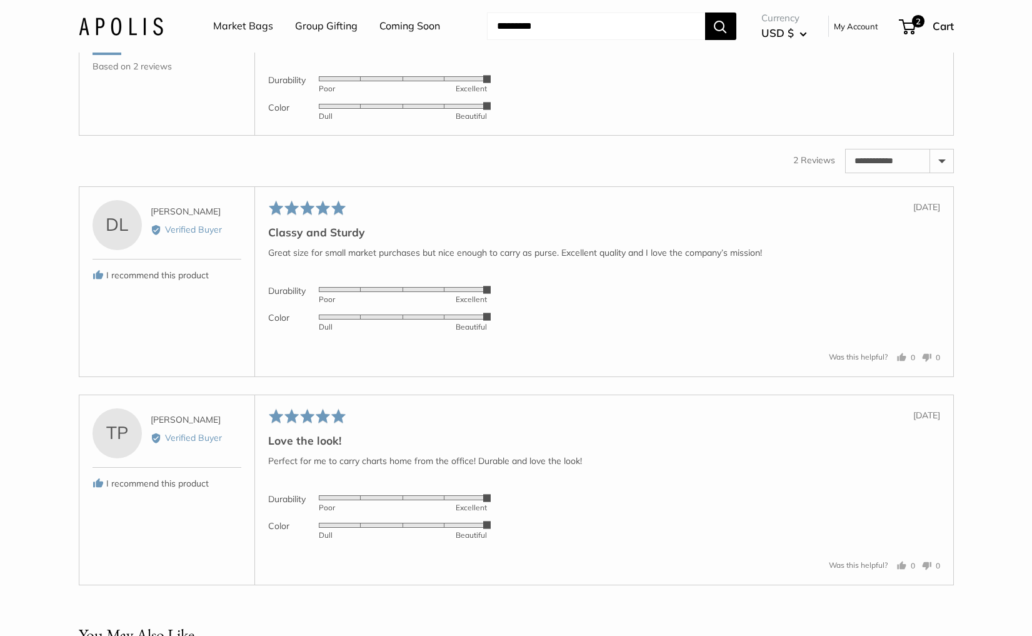
scroll to position [2058, 0]
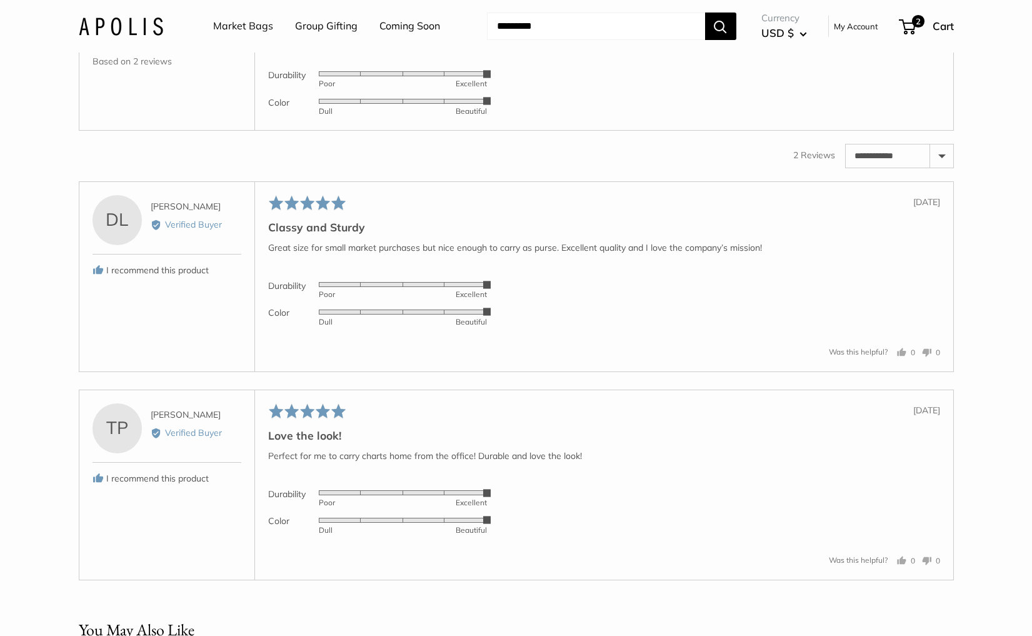
click at [937, 167] on select "**********" at bounding box center [899, 155] width 107 height 22
select select "*********"
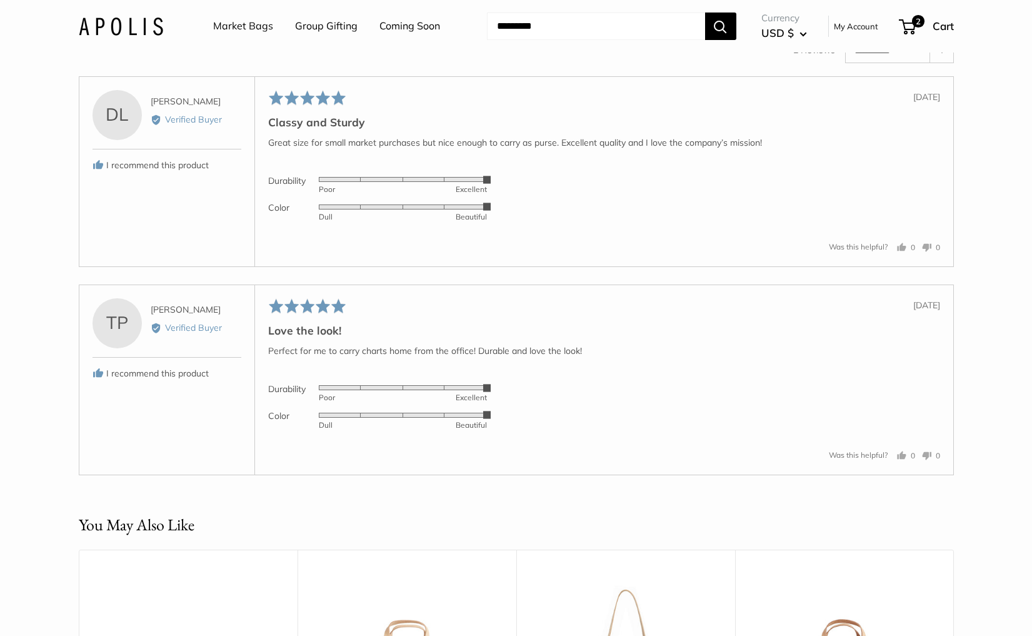
scroll to position [2165, 0]
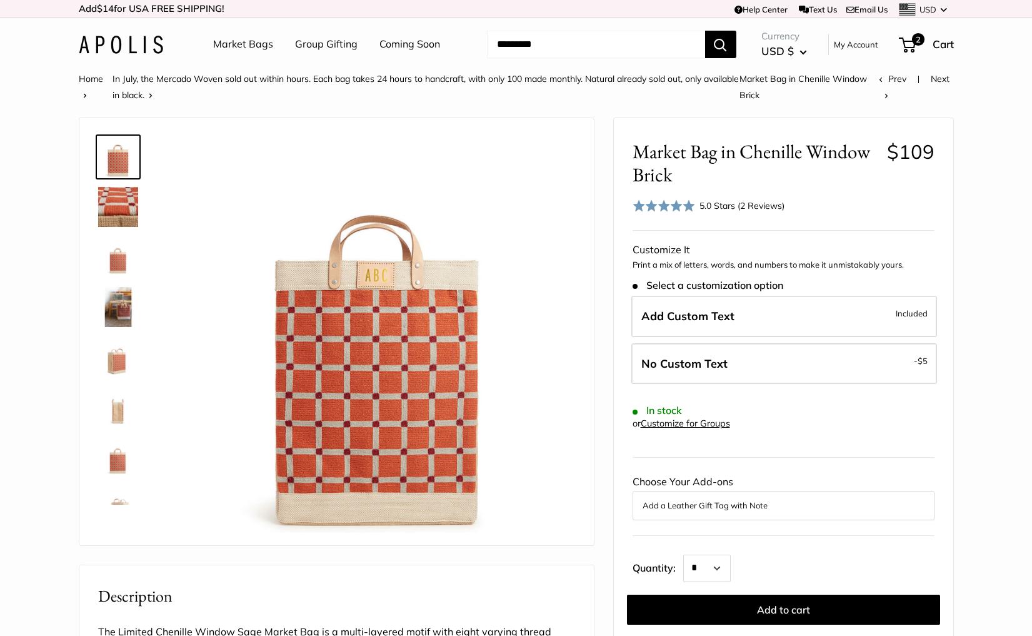
click at [692, 207] on span at bounding box center [663, 205] width 62 height 12
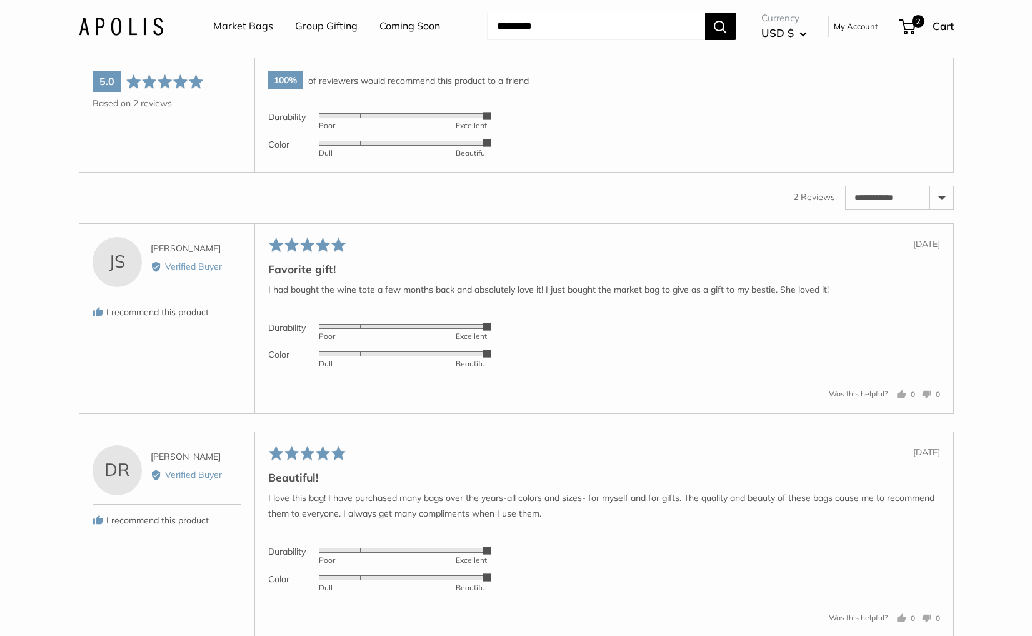
scroll to position [2058, 0]
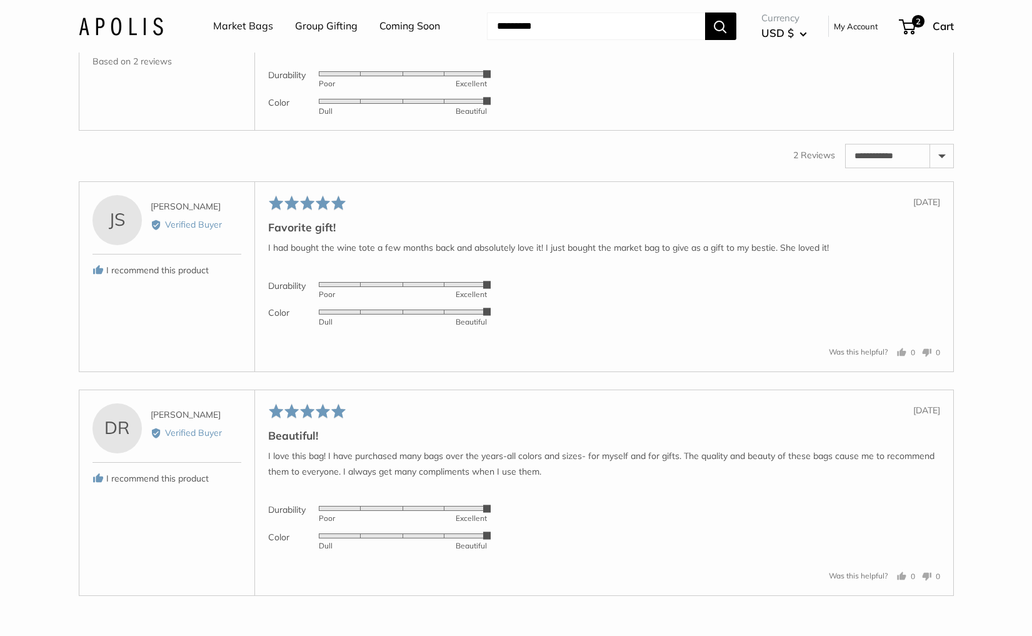
click at [944, 167] on select "**********" at bounding box center [899, 155] width 107 height 22
select select "*********"
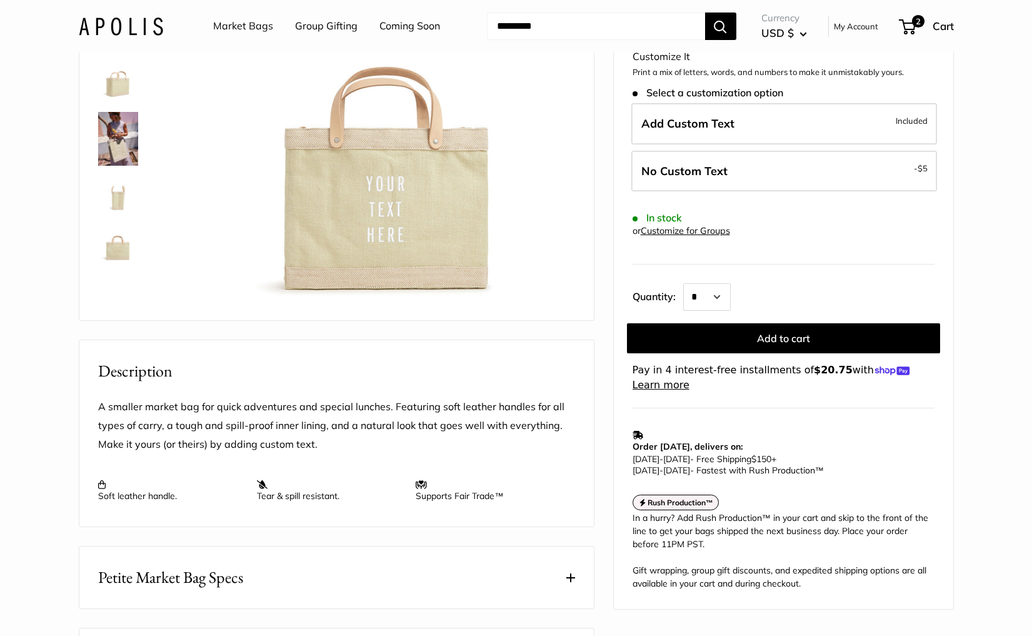
scroll to position [227, 0]
click at [713, 291] on select "* * * * * * * * * *** *** *** *** *** *** *** *** *** *** *** *** *** *** *** *…" at bounding box center [706, 296] width 47 height 27
select select "***"
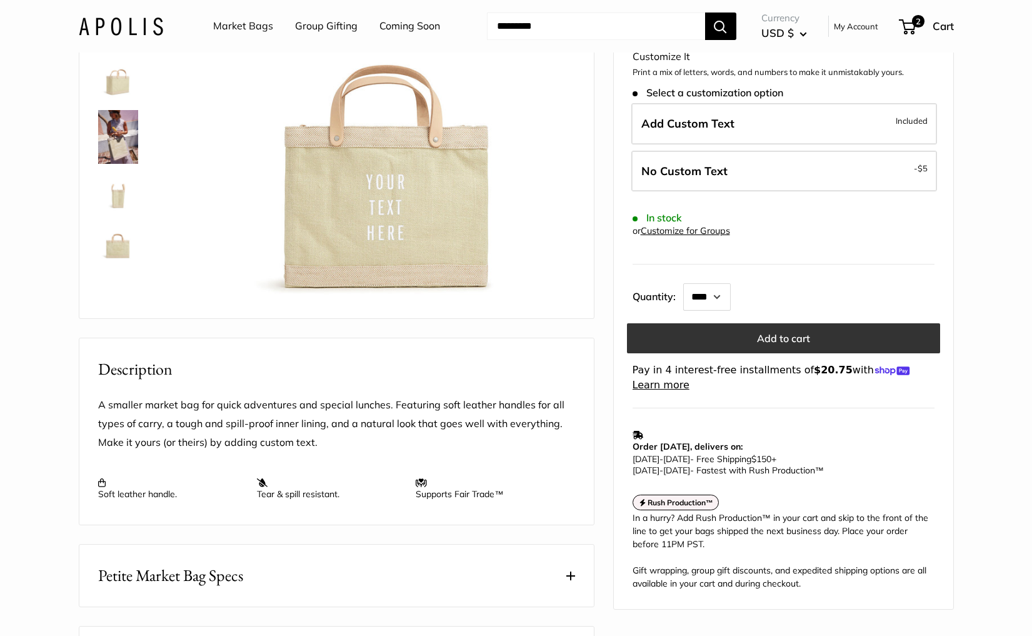
click at [790, 339] on button "Add to cart" at bounding box center [783, 338] width 313 height 30
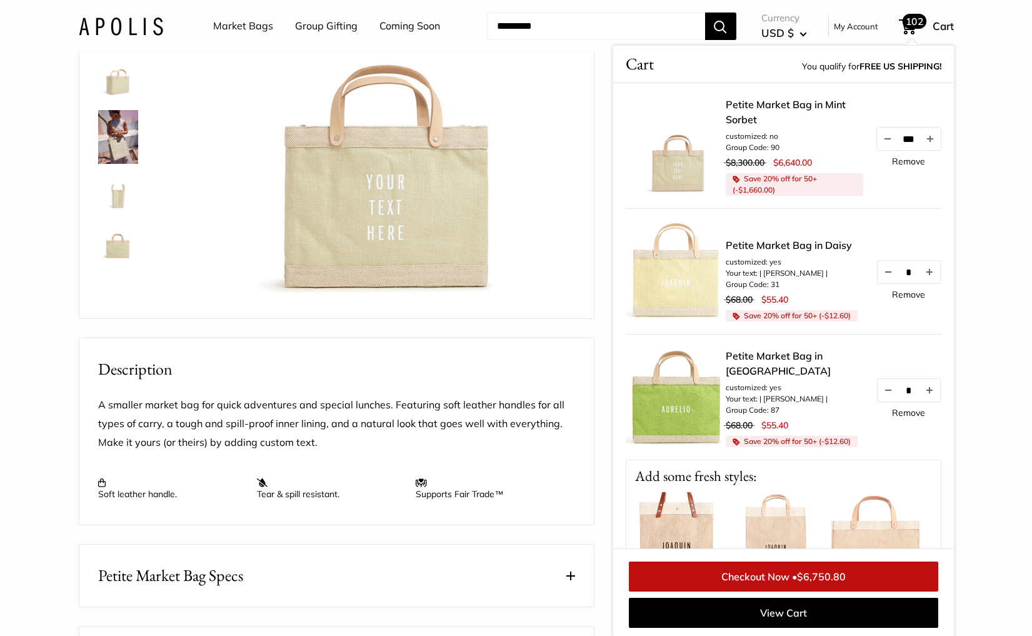
click at [904, 160] on link "Remove" at bounding box center [908, 161] width 33 height 9
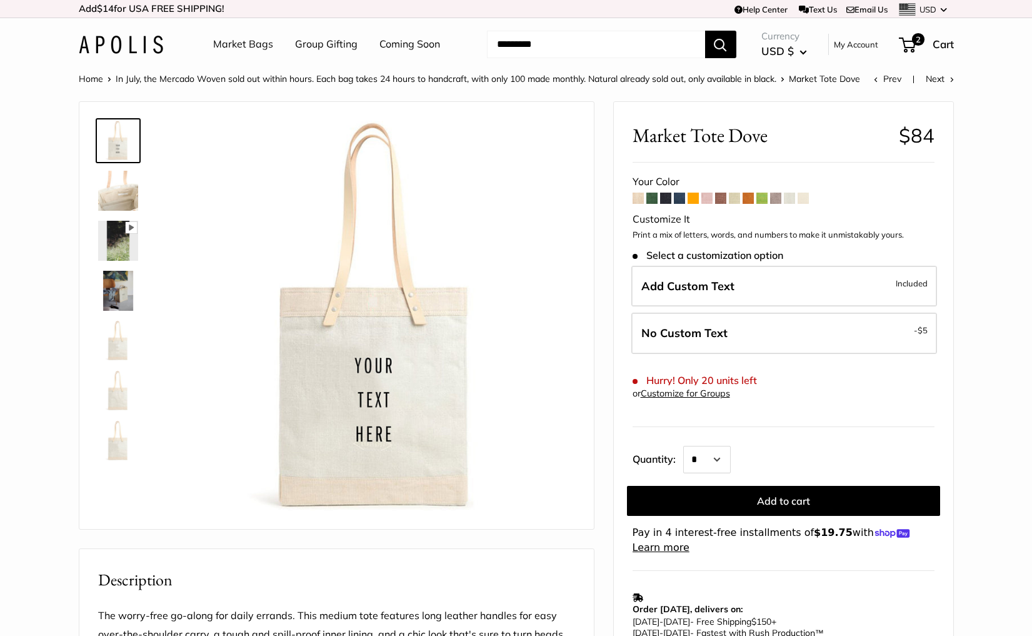
click at [334, 46] on link "Group Gifting" at bounding box center [326, 44] width 62 height 19
click at [224, 43] on link "Market Bags" at bounding box center [243, 44] width 60 height 19
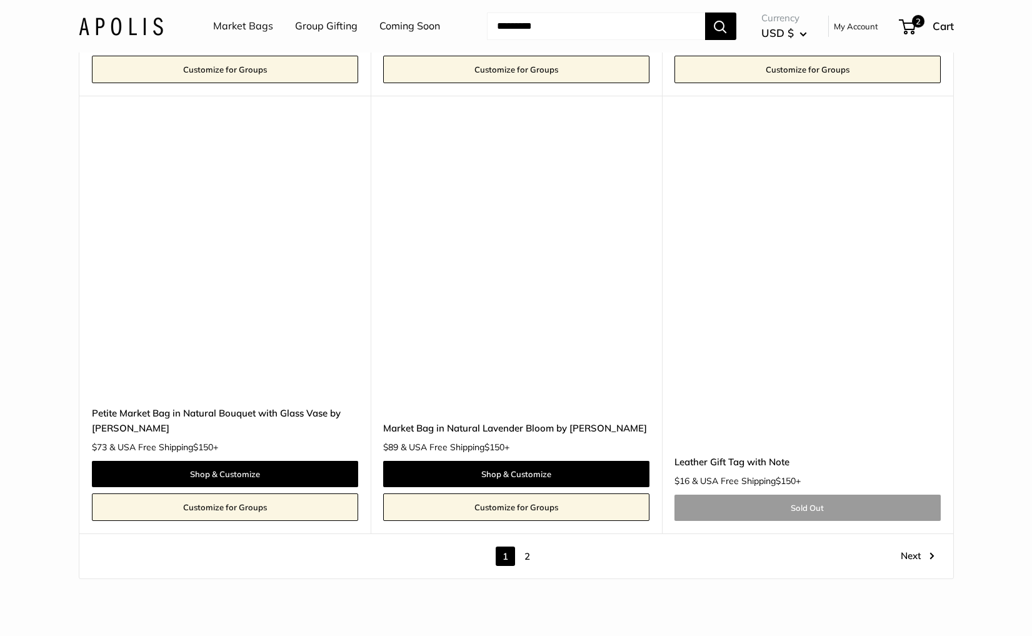
scroll to position [6871, 0]
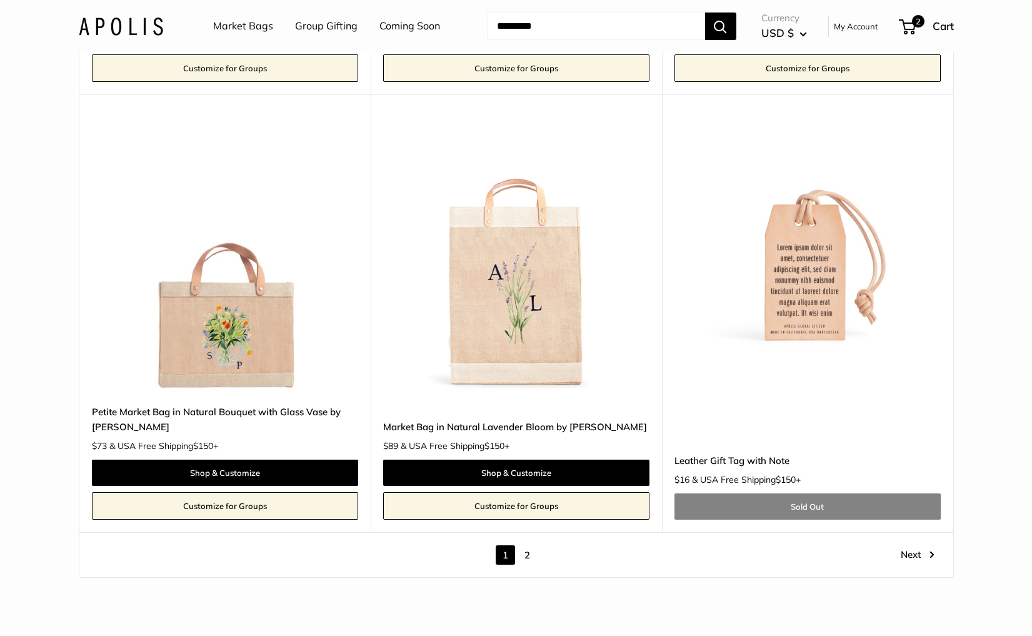
click at [906, 545] on link "Next" at bounding box center [918, 554] width 34 height 19
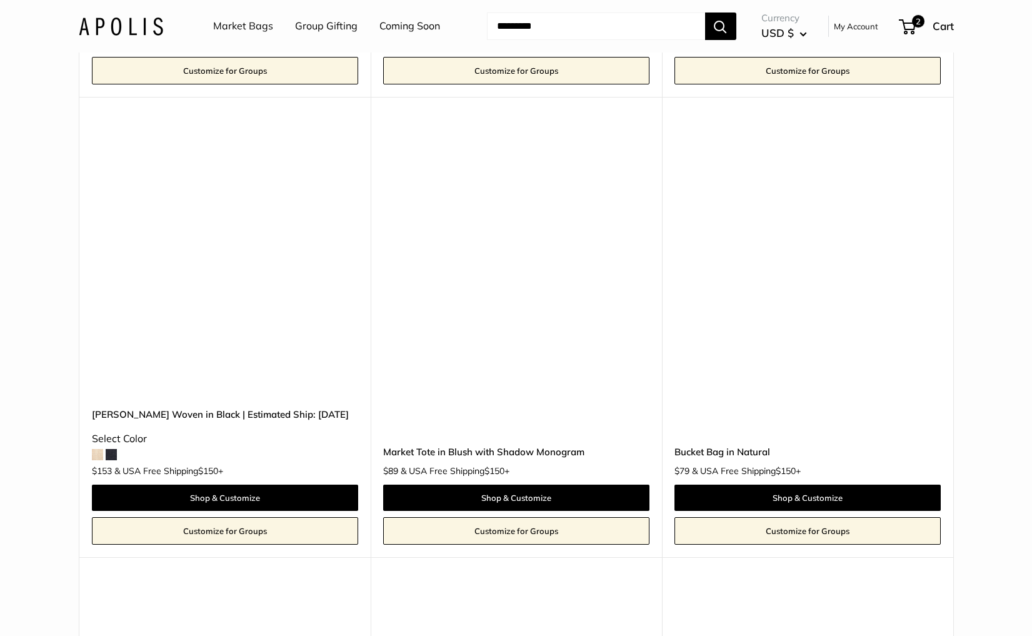
scroll to position [2414, 0]
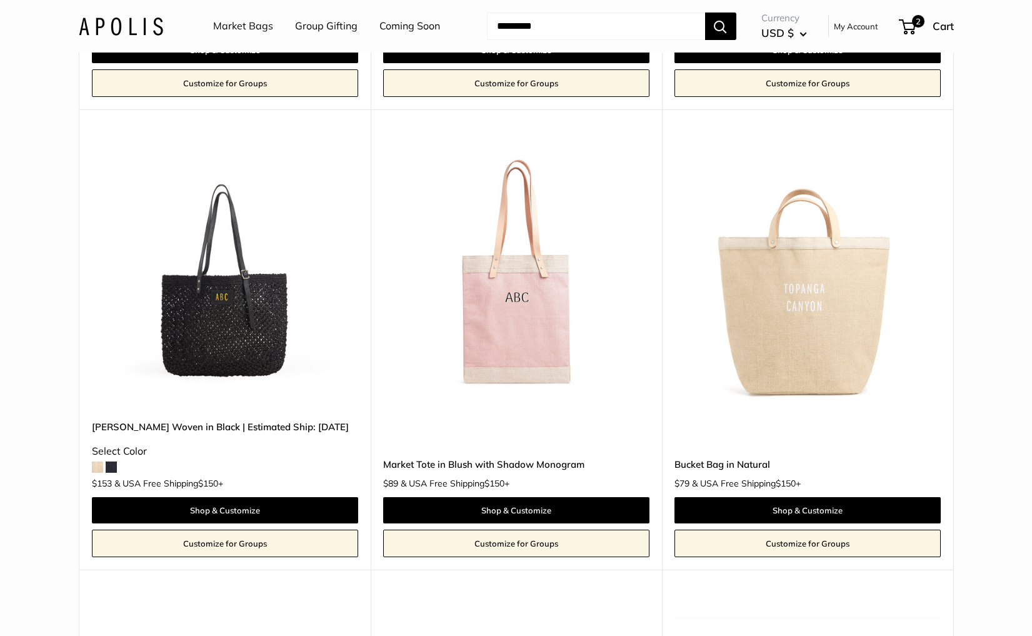
click at [0, 0] on img at bounding box center [0, 0] width 0 height 0
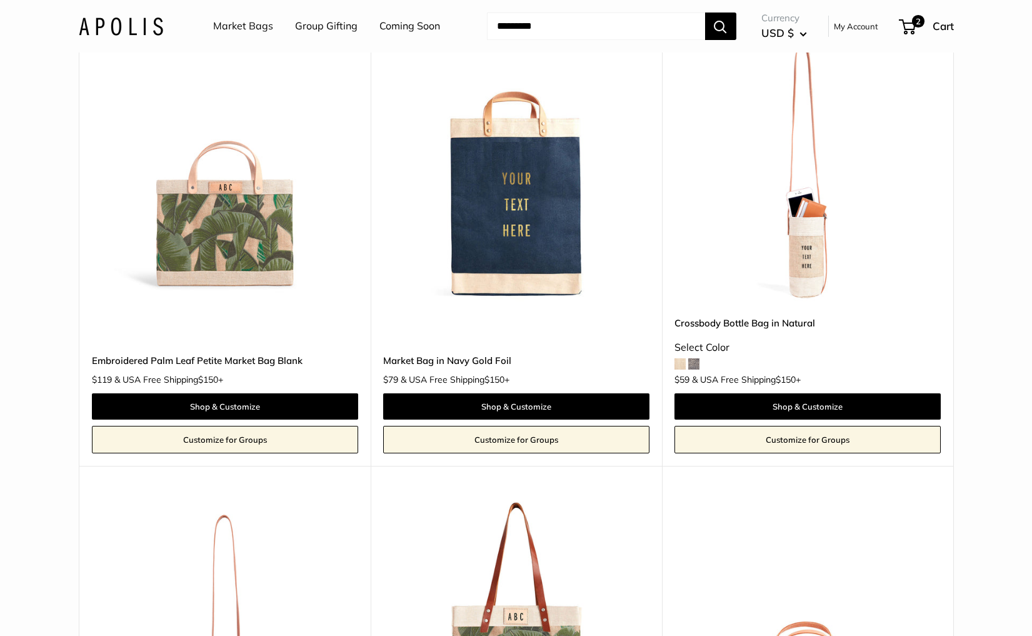
scroll to position [0, 0]
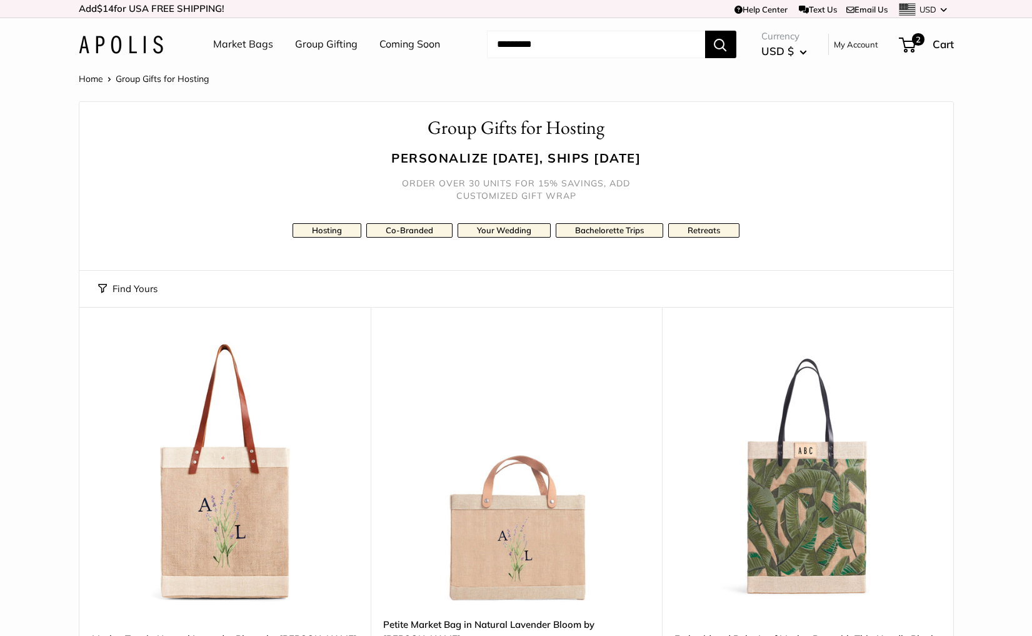
click at [259, 44] on link "Market Bags" at bounding box center [243, 44] width 60 height 19
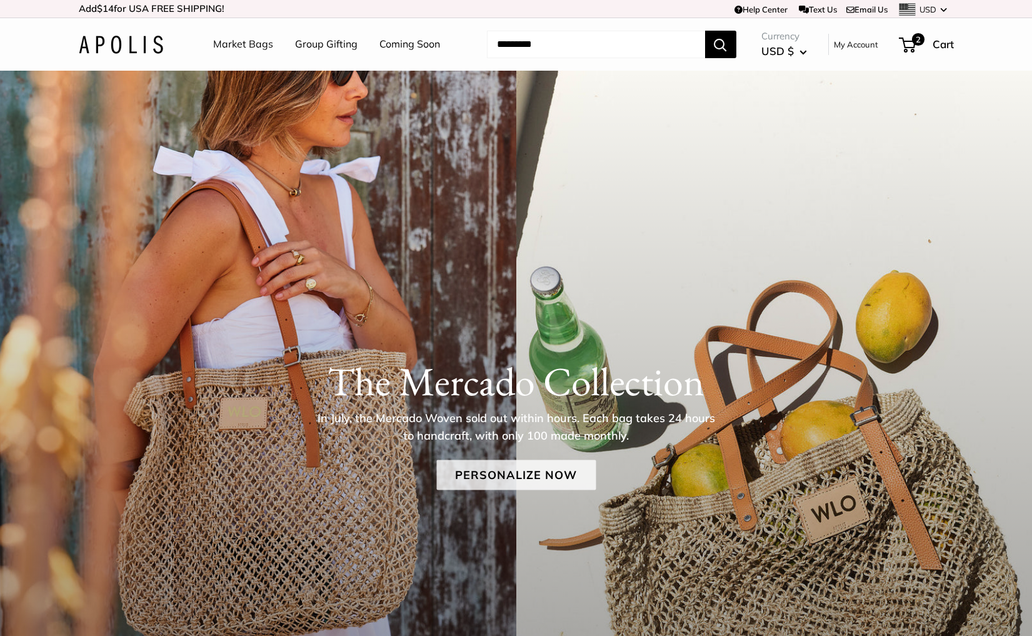
click at [470, 475] on link "Personalize Now" at bounding box center [515, 474] width 159 height 30
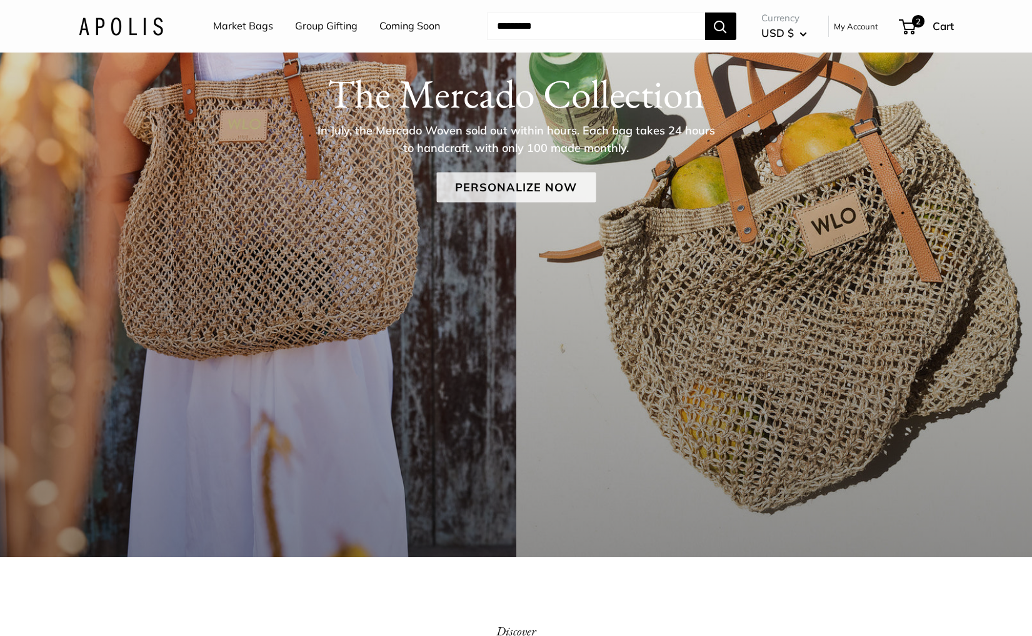
scroll to position [164, 0]
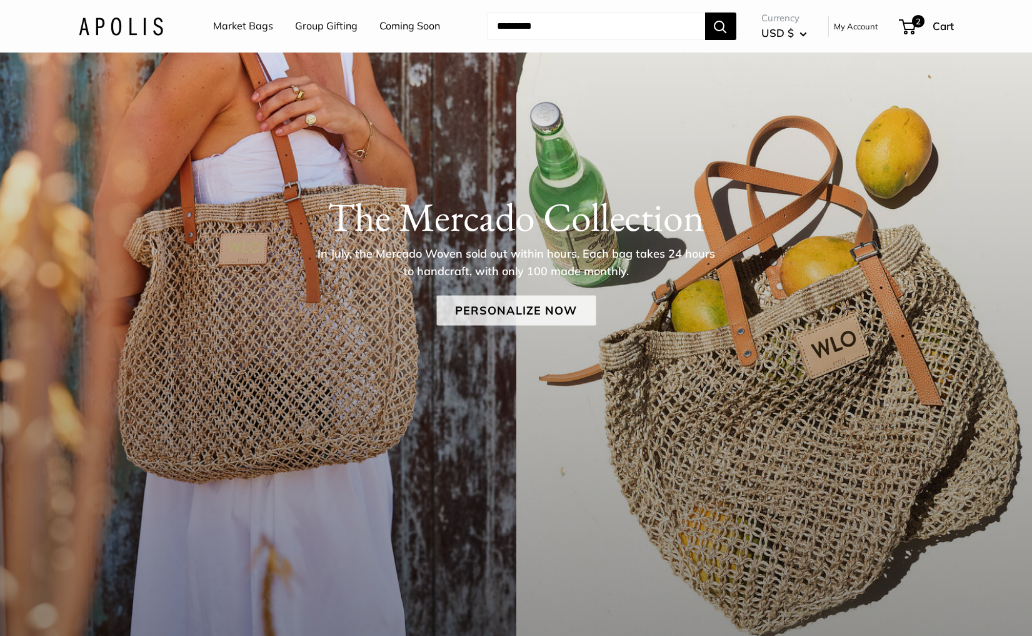
click at [507, 312] on link "Personalize Now" at bounding box center [515, 310] width 159 height 30
